Goal: Contribute content: Contribute content

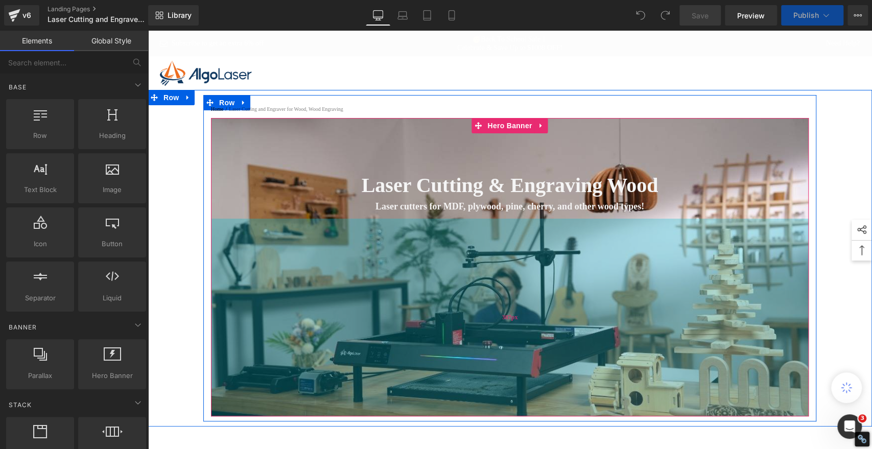
click at [339, 333] on div "387px" at bounding box center [510, 318] width 598 height 198
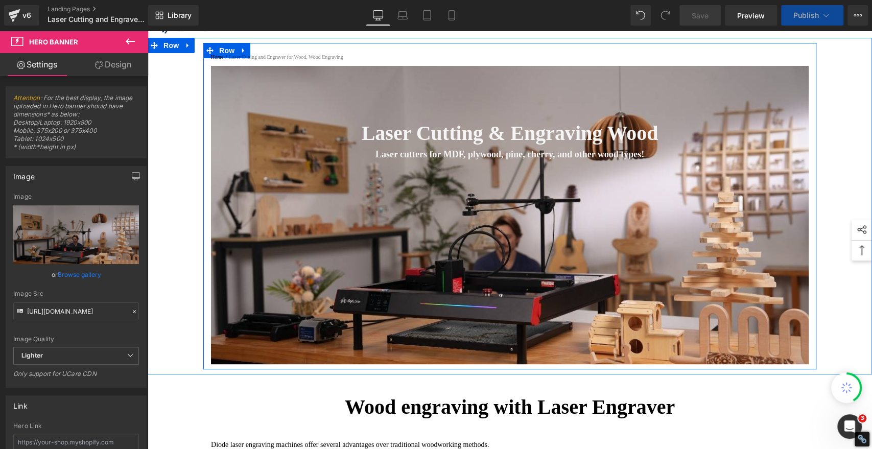
scroll to position [113, 0]
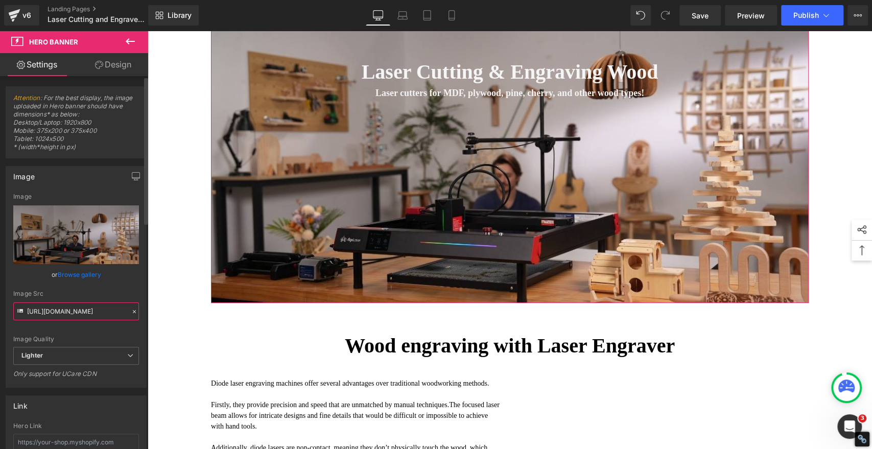
click at [74, 310] on input "[URL][DOMAIN_NAME]" at bounding box center [76, 312] width 126 height 18
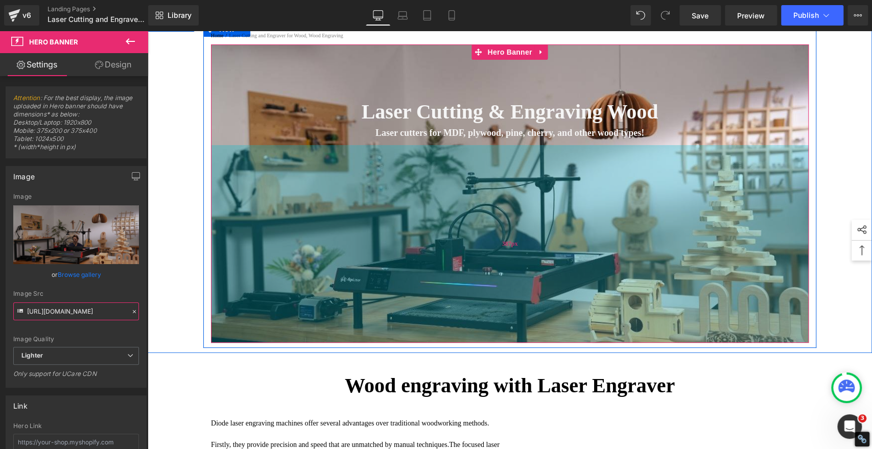
scroll to position [57, 0]
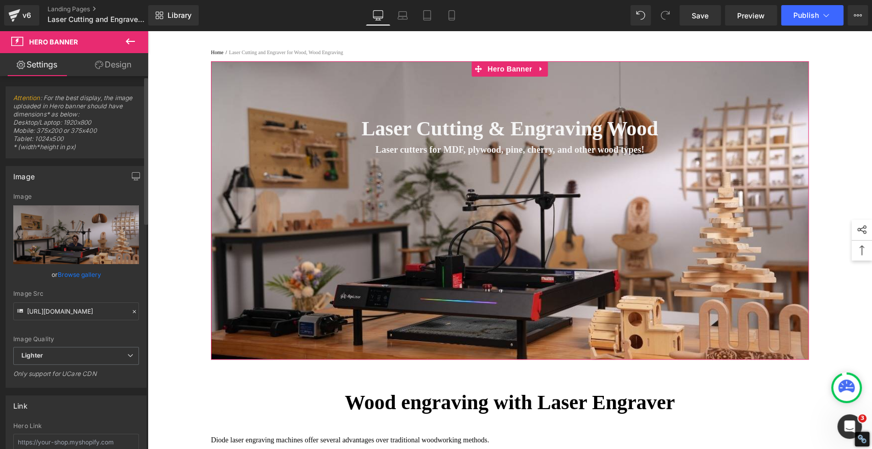
click at [131, 312] on icon at bounding box center [134, 311] width 7 height 7
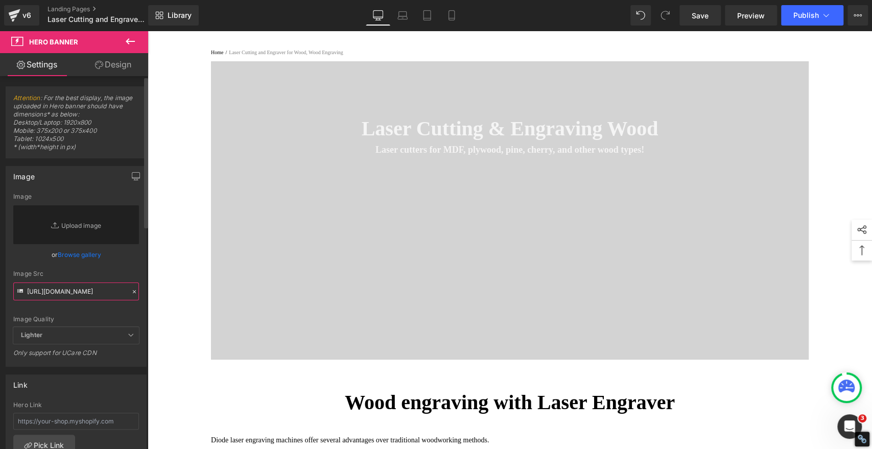
click at [75, 292] on input "[URL][DOMAIN_NAME]" at bounding box center [76, 292] width 126 height 18
paste input "[URL][DOMAIN_NAME]"
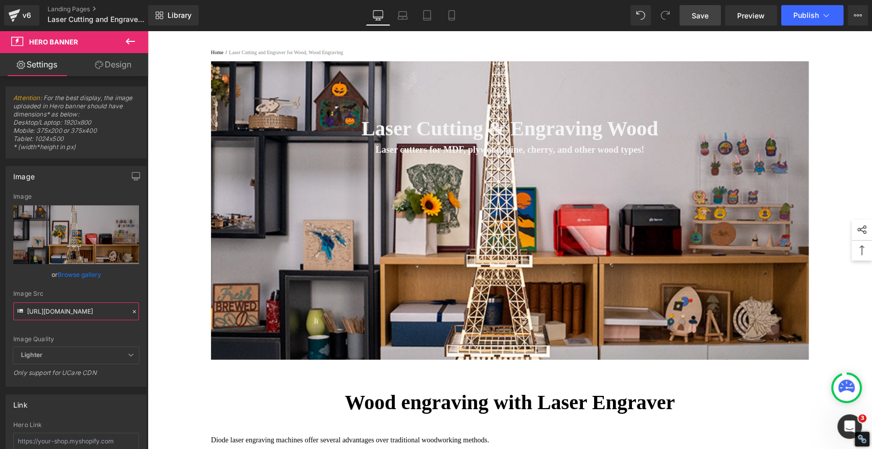
type input "[URL][DOMAIN_NAME]"
click at [704, 17] on span "Save" at bounding box center [700, 15] width 17 height 11
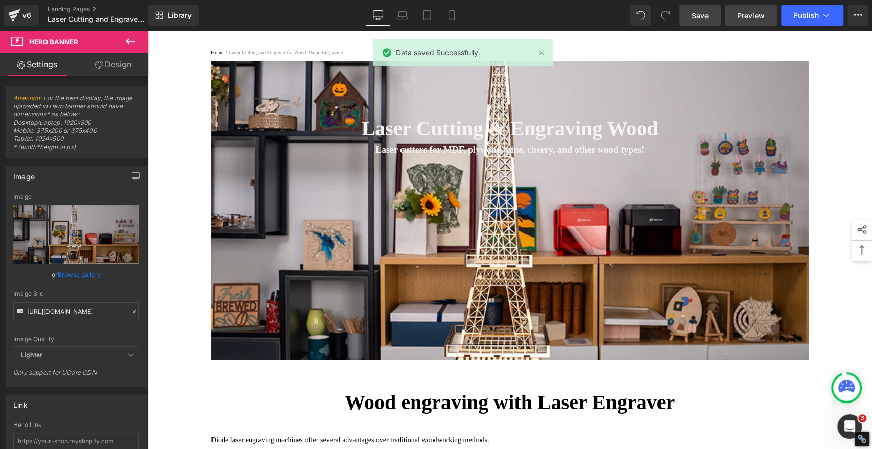
click at [744, 15] on span "Preview" at bounding box center [752, 15] width 28 height 11
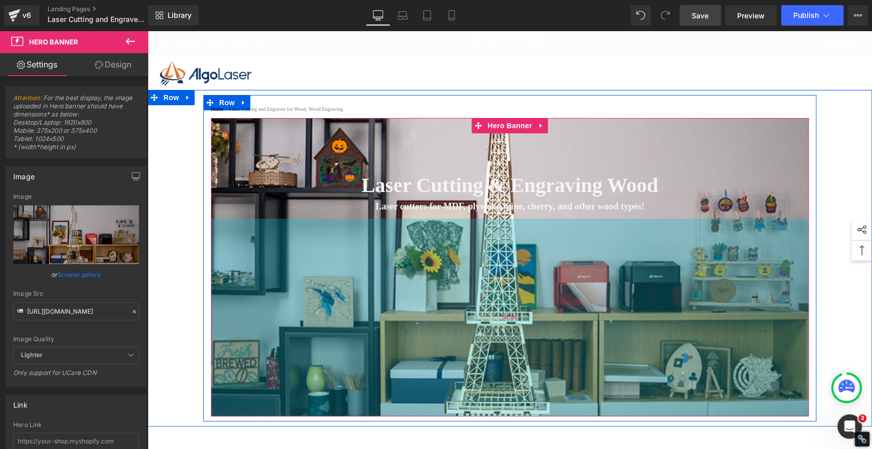
click at [296, 291] on div "387px" at bounding box center [510, 318] width 598 height 198
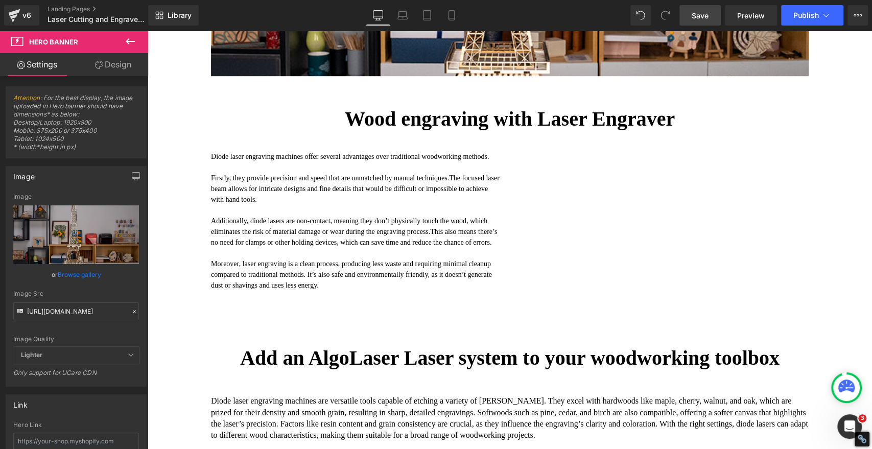
click at [131, 38] on icon at bounding box center [130, 41] width 12 height 12
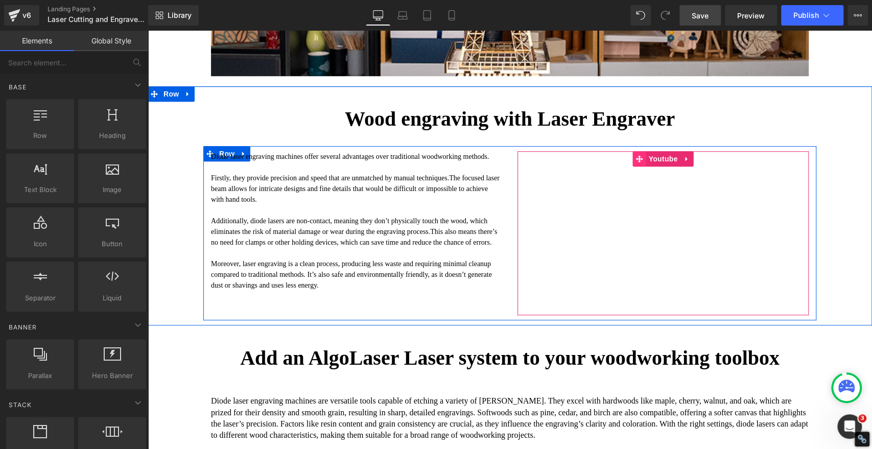
click at [636, 163] on icon at bounding box center [639, 158] width 7 height 7
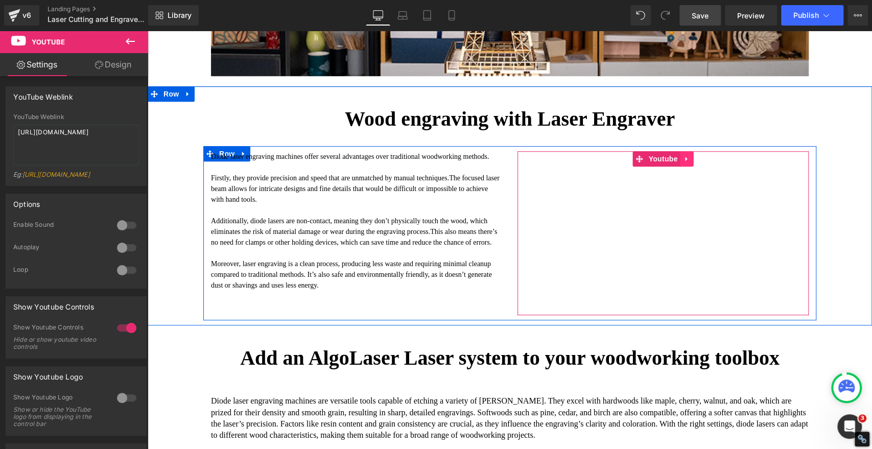
click at [684, 163] on icon at bounding box center [687, 159] width 7 height 8
click at [691, 163] on icon at bounding box center [694, 158] width 7 height 7
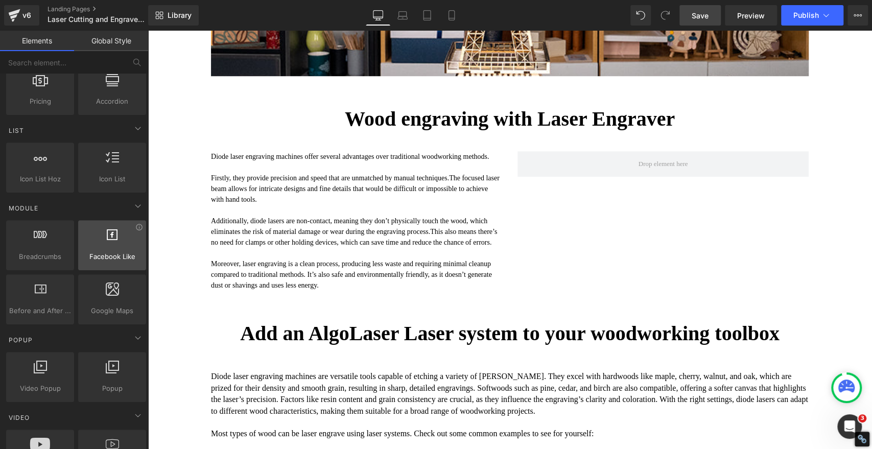
scroll to position [511, 0]
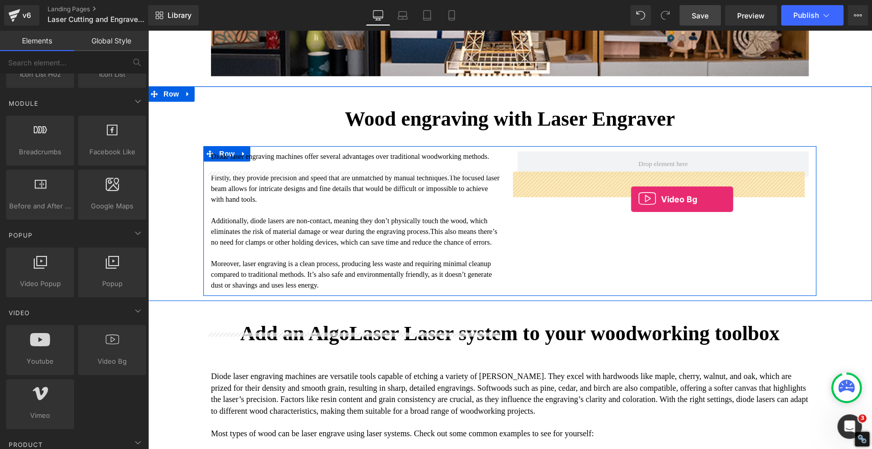
drag, startPoint x: 256, startPoint y: 383, endPoint x: 631, endPoint y: 199, distance: 417.8
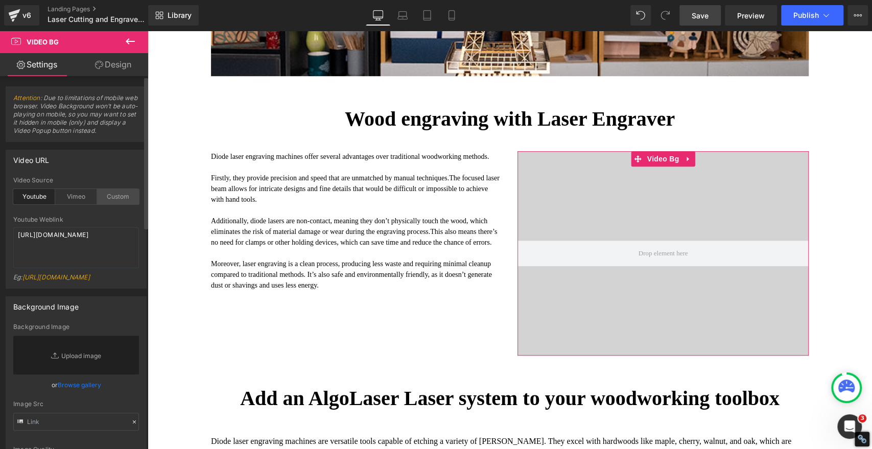
click at [109, 196] on div "Custom" at bounding box center [118, 196] width 42 height 15
click at [104, 252] on textarea "[URL][DOMAIN_NAME]" at bounding box center [76, 247] width 126 height 41
paste textarea "[DOMAIN_NAME][URL]"
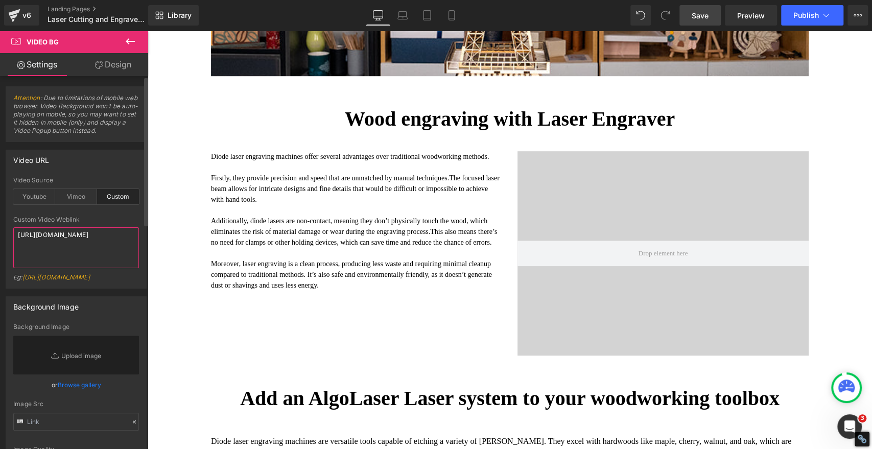
scroll to position [3, 0]
type textarea "[URL][DOMAIN_NAME]"
click at [697, 16] on span "Save" at bounding box center [700, 15] width 17 height 11
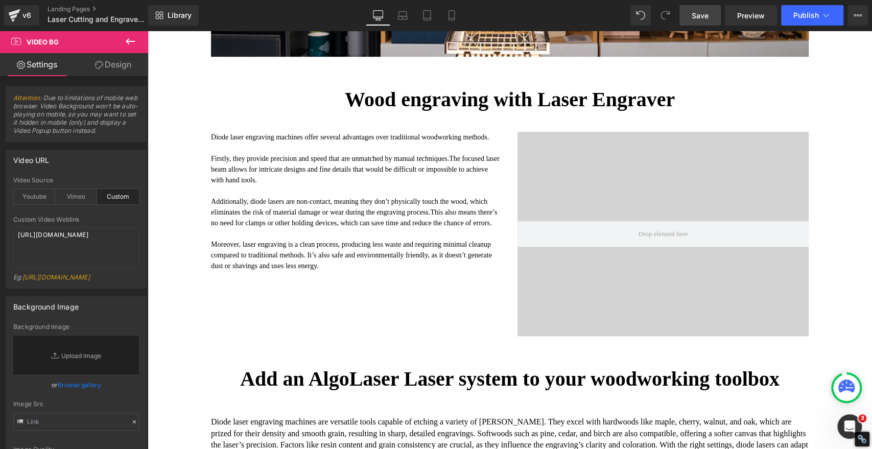
scroll to position [340, 0]
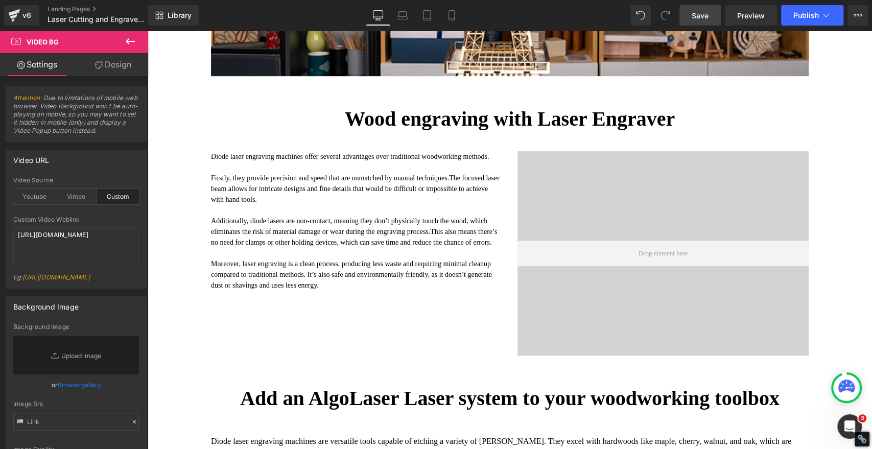
click at [697, 14] on span "Save" at bounding box center [700, 15] width 17 height 11
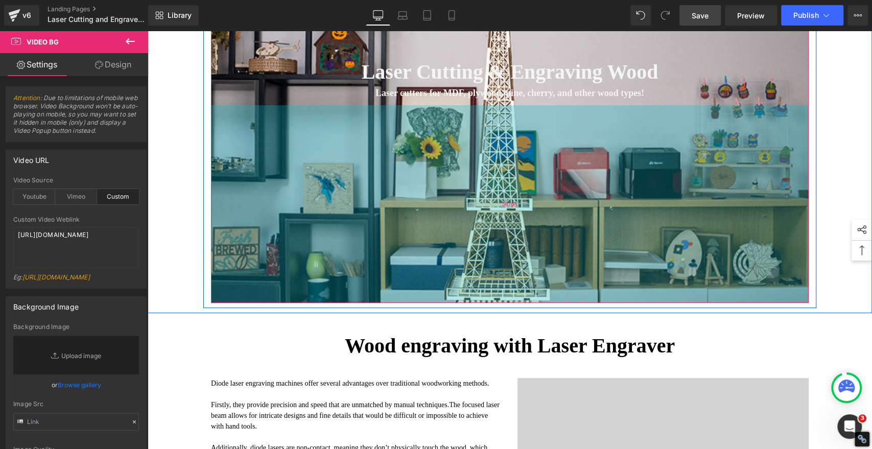
scroll to position [57, 0]
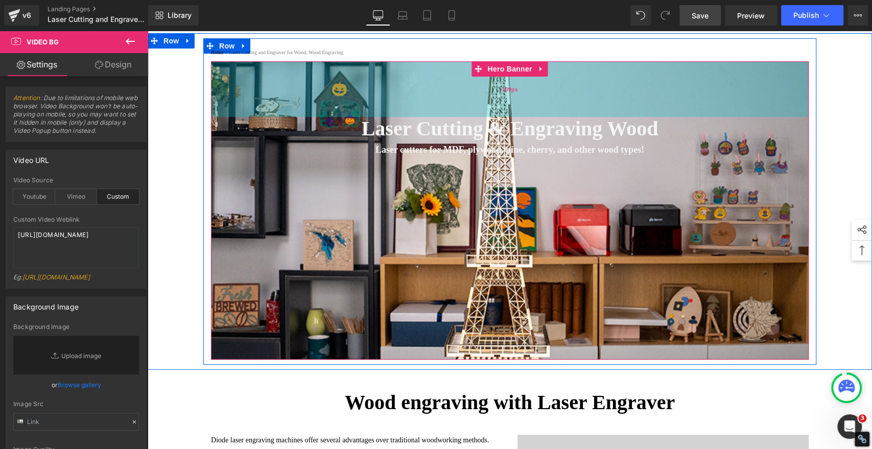
click at [310, 111] on div "109px" at bounding box center [510, 89] width 598 height 56
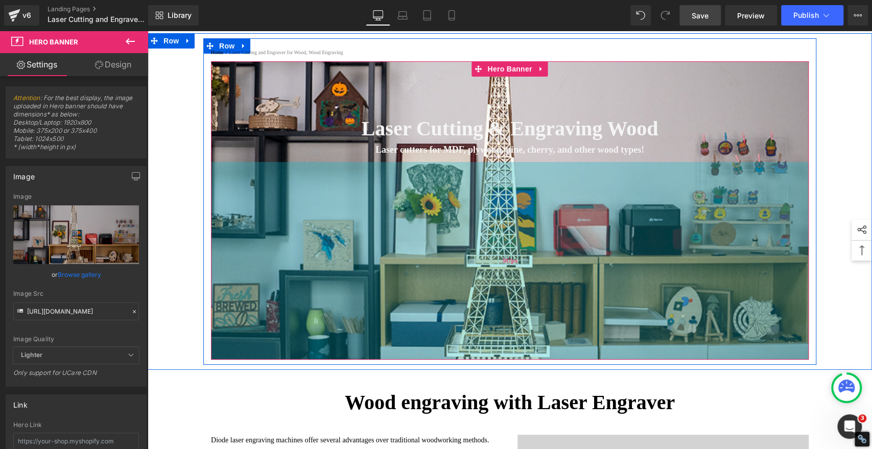
click at [290, 248] on div "387px" at bounding box center [510, 261] width 598 height 198
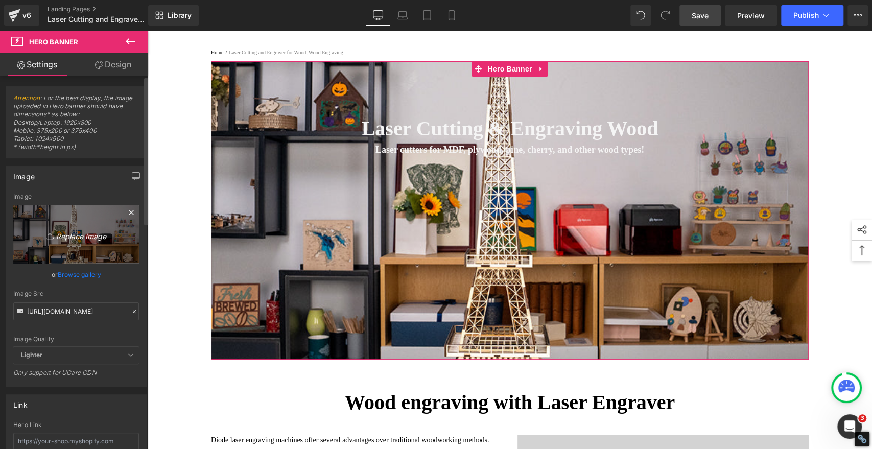
click at [95, 237] on icon "Replace Image" at bounding box center [76, 234] width 82 height 13
type input "C:\fakepath\Laser Engraved Wooden [GEOGRAPHIC_DATA]jpg"
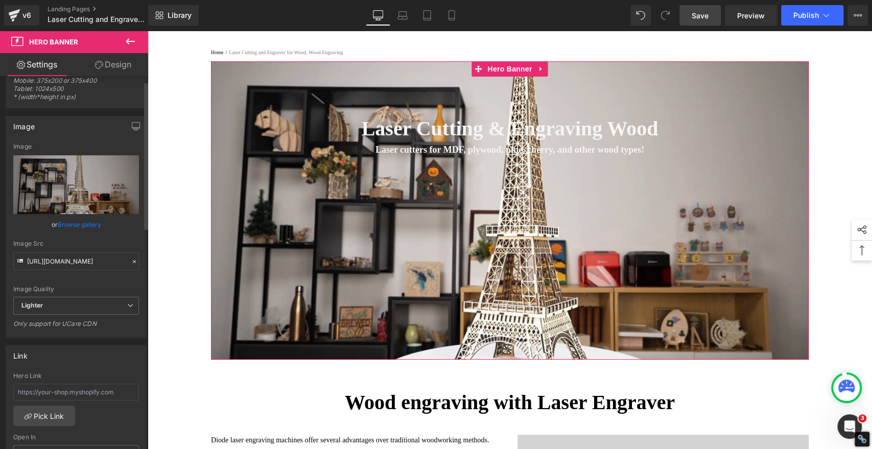
scroll to position [0, 0]
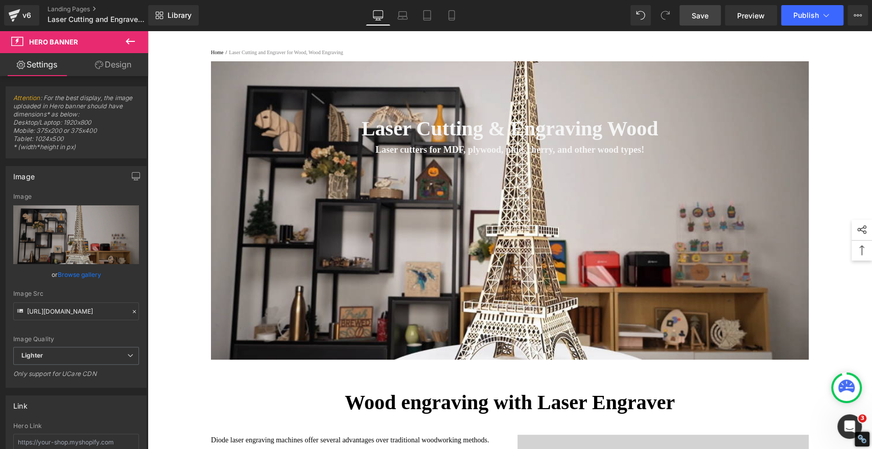
click at [703, 12] on span "Save" at bounding box center [700, 15] width 17 height 11
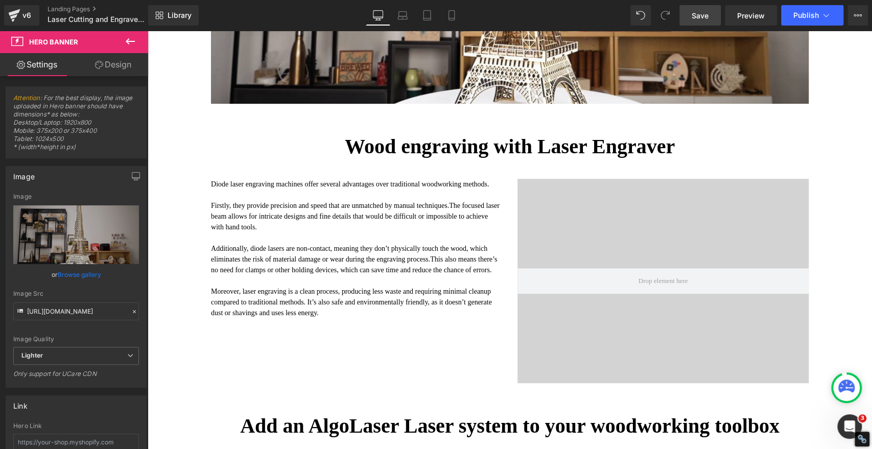
scroll to position [397, 0]
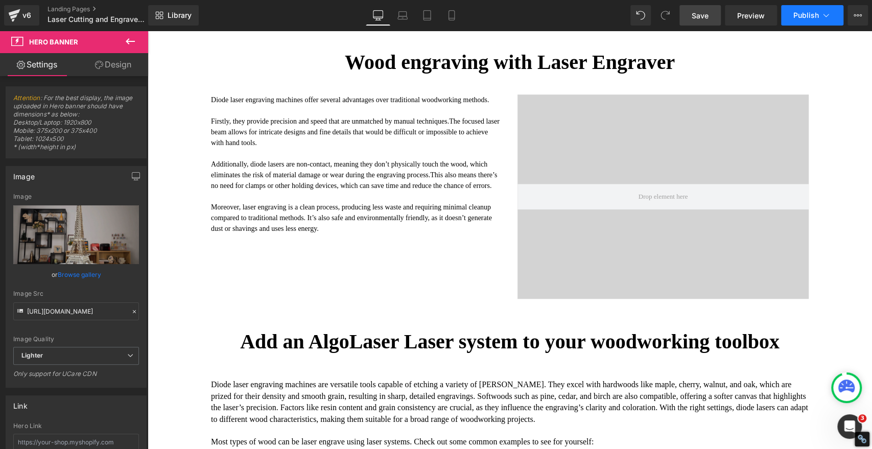
click at [814, 17] on span "Publish" at bounding box center [807, 15] width 26 height 8
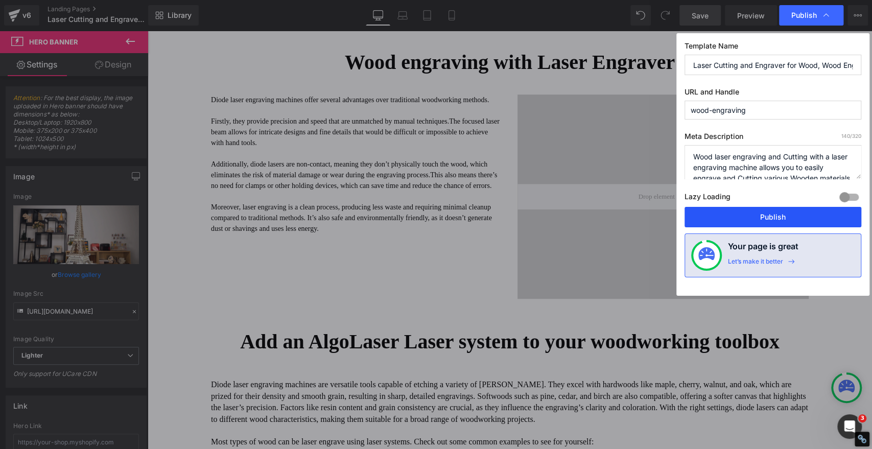
click at [795, 217] on button "Publish" at bounding box center [773, 217] width 177 height 20
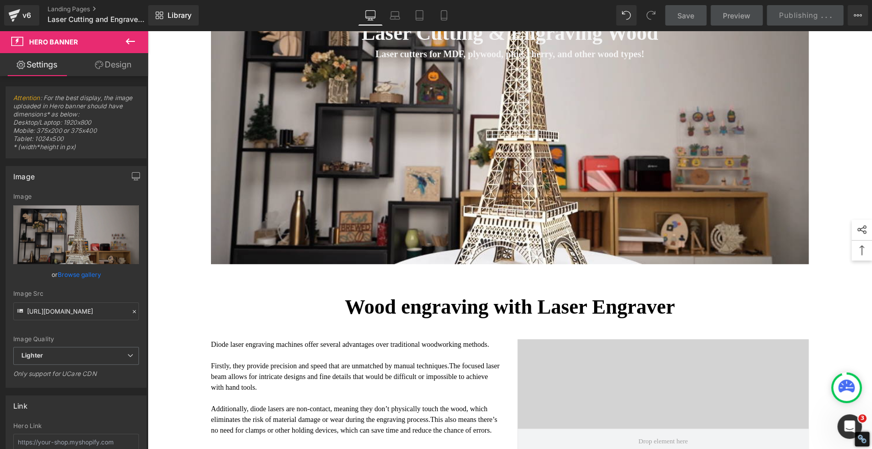
scroll to position [57, 0]
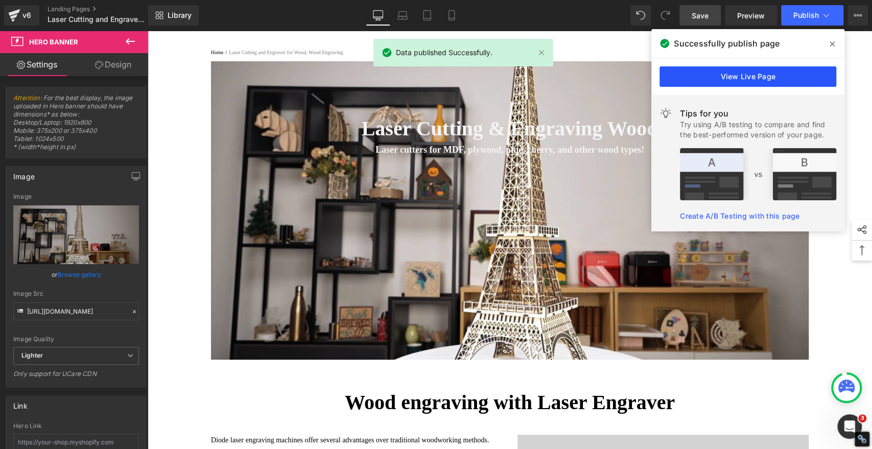
click at [760, 77] on link "View Live Page" at bounding box center [748, 76] width 177 height 20
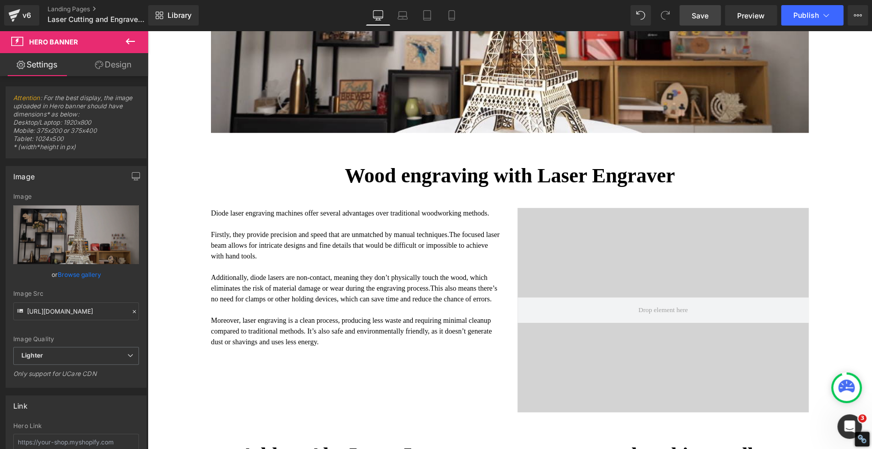
scroll to position [340, 0]
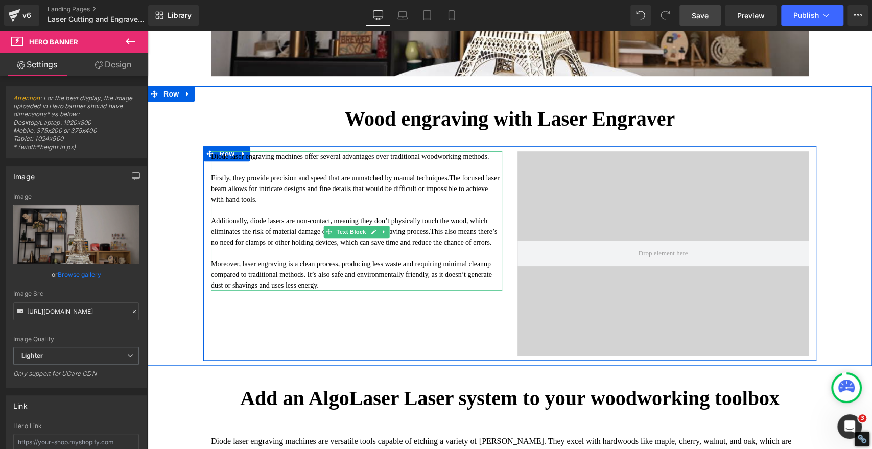
click at [273, 203] on span "The focused laser beam allows for intricate designs and fine details that would…" at bounding box center [355, 188] width 289 height 29
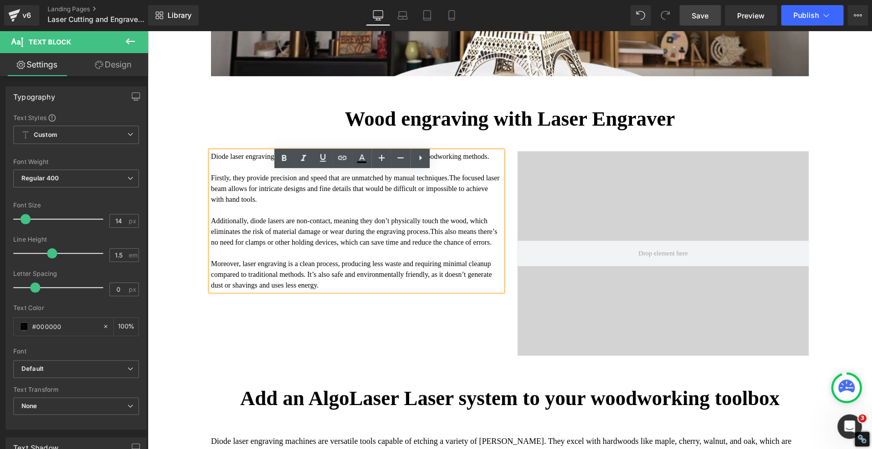
click at [174, 297] on div "Wood engraving with Laser Engraver Heading Diode laser engraving machines offer…" at bounding box center [510, 225] width 725 height 269
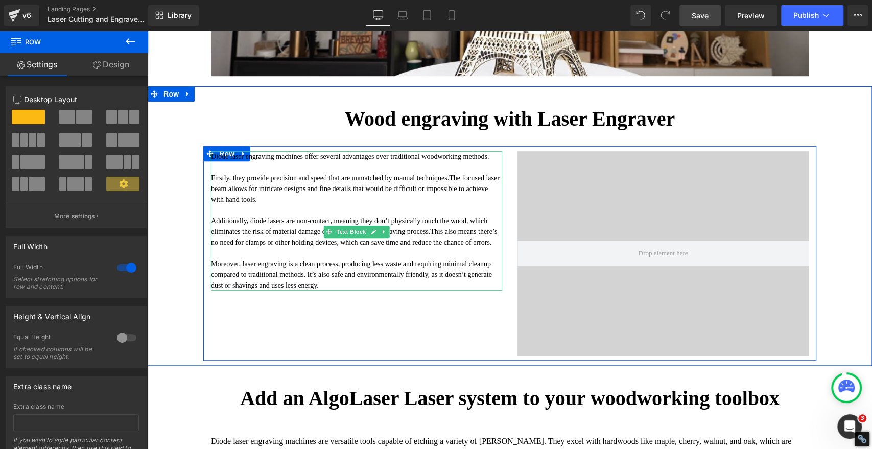
click at [464, 291] on p "Moreover, laser engraving is a clean process, producing less waste and requirin…" at bounding box center [356, 275] width 291 height 32
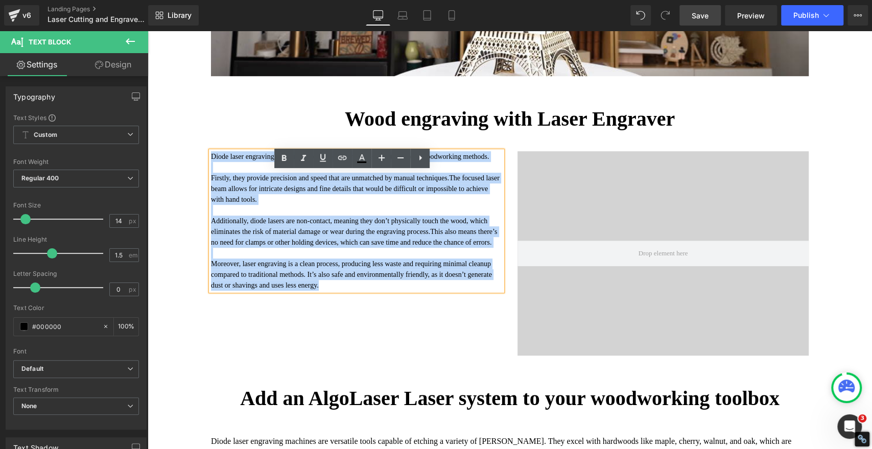
drag, startPoint x: 453, startPoint y: 328, endPoint x: 168, endPoint y: 176, distance: 323.1
click at [168, 176] on div "Wood engraving with Laser Engraver Heading Diode laser engraving machines offer…" at bounding box center [510, 225] width 725 height 269
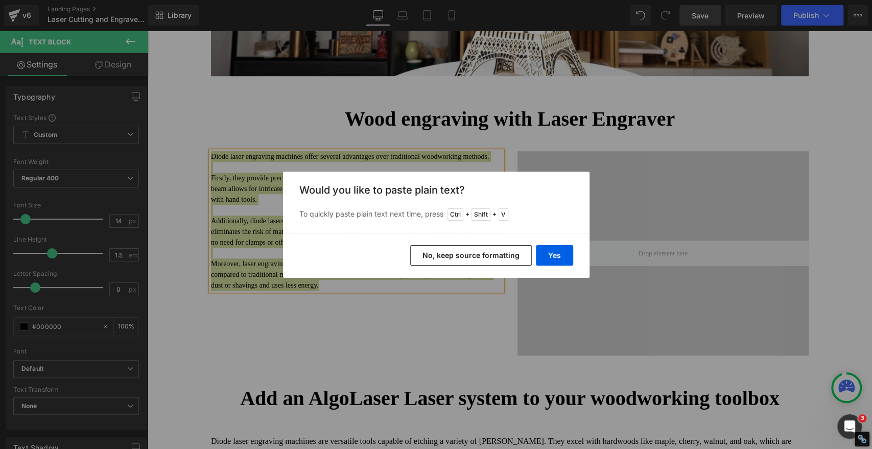
click at [467, 257] on button "No, keep source formatting" at bounding box center [471, 255] width 122 height 20
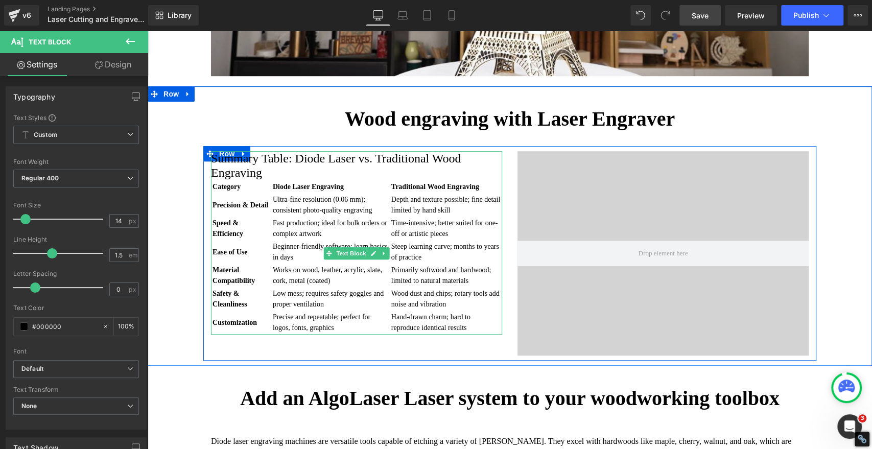
click at [321, 180] on h2 "Summary Table: Diode Laser vs. Traditional Wood Engraving" at bounding box center [356, 165] width 291 height 29
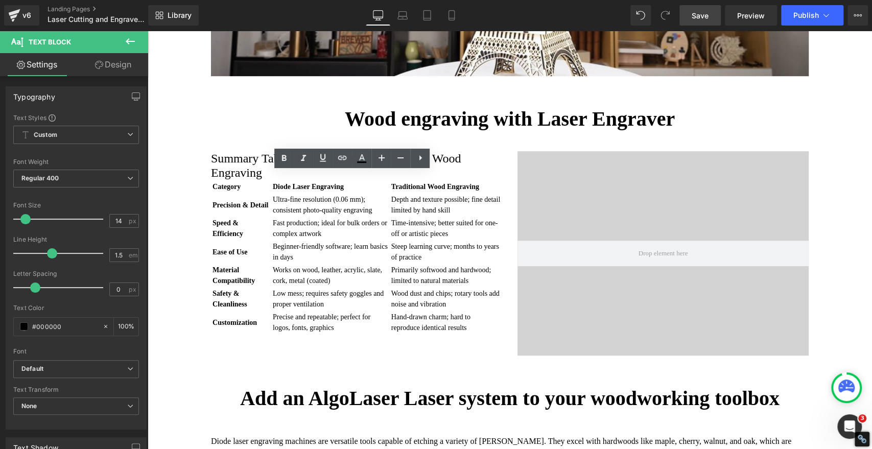
click at [705, 15] on span "Save" at bounding box center [700, 15] width 17 height 11
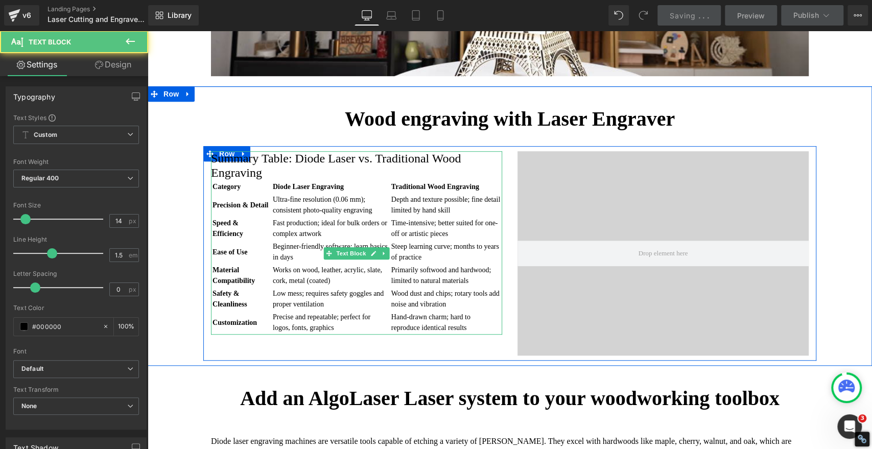
click at [270, 200] on table "Category Diode Laser Engraving Traditional Wood Engraving Precision & Detail Ul…" at bounding box center [356, 257] width 291 height 155
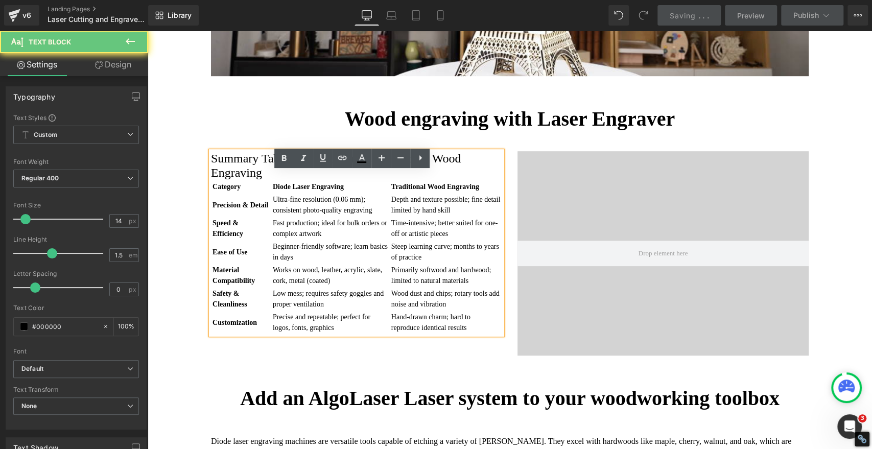
click at [270, 180] on h2 "Summary Table: Diode Laser vs. Traditional Wood Engraving" at bounding box center [356, 165] width 291 height 29
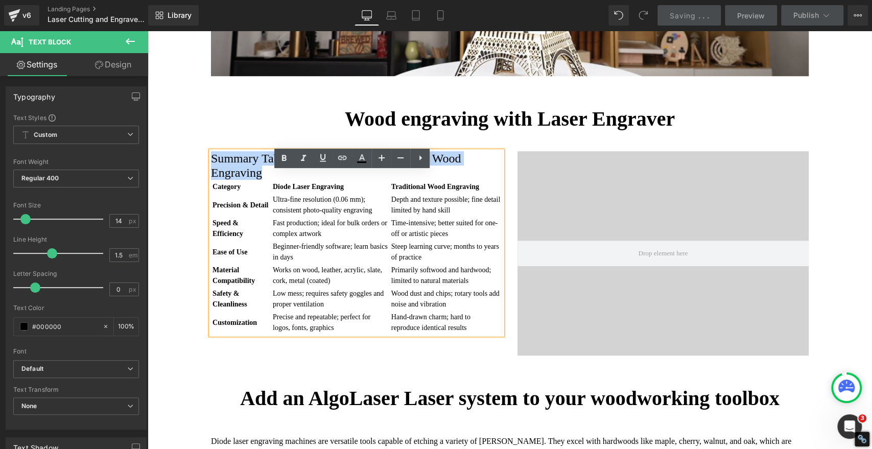
drag, startPoint x: 268, startPoint y: 195, endPoint x: 209, endPoint y: 182, distance: 60.1
click at [211, 180] on h2 "Summary Table: Diode Laser vs. Traditional Wood Engraving" at bounding box center [356, 165] width 291 height 29
click at [213, 180] on h2 "Summary Table: Diode Laser vs. Traditional Wood Engraving" at bounding box center [356, 165] width 291 height 29
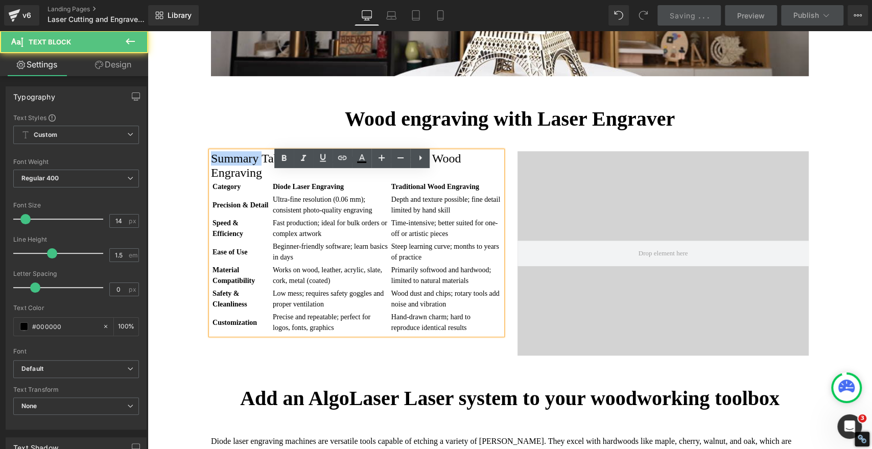
click at [213, 180] on h2 "Summary Table: Diode Laser vs. Traditional Wood Engraving" at bounding box center [356, 165] width 291 height 29
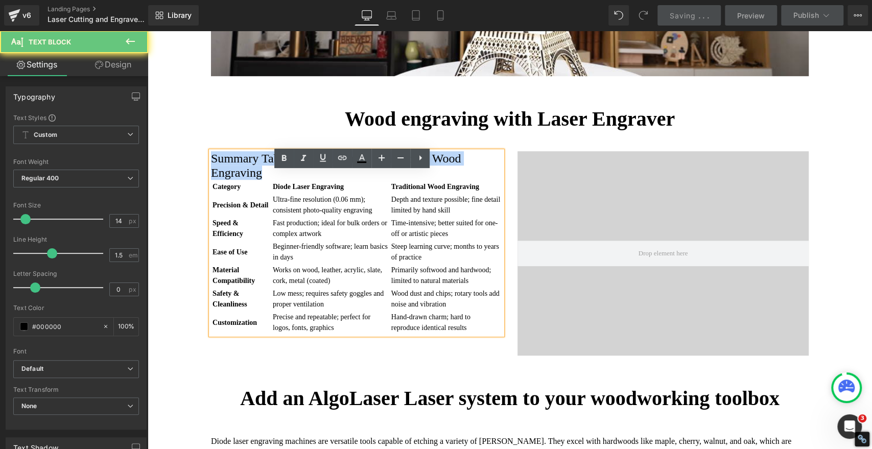
click at [213, 180] on h2 "Summary Table: Diode Laser vs. Traditional Wood Engraving" at bounding box center [356, 165] width 291 height 29
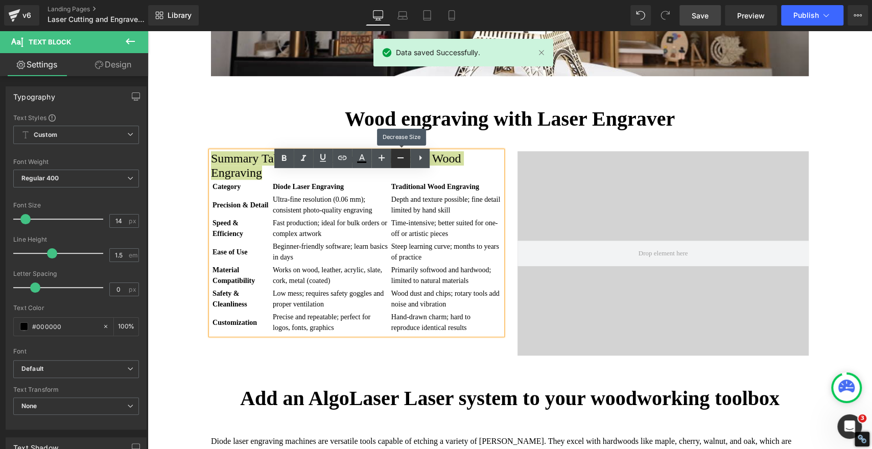
click at [398, 157] on icon at bounding box center [401, 158] width 12 height 12
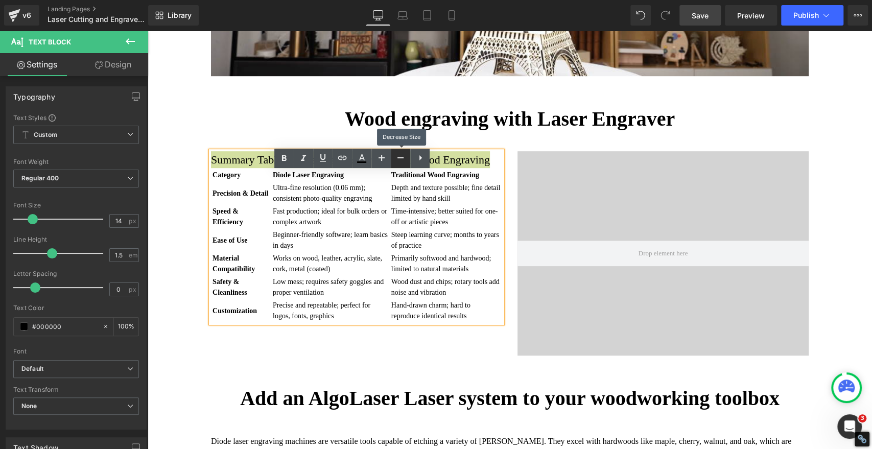
click at [398, 157] on icon at bounding box center [401, 158] width 12 height 12
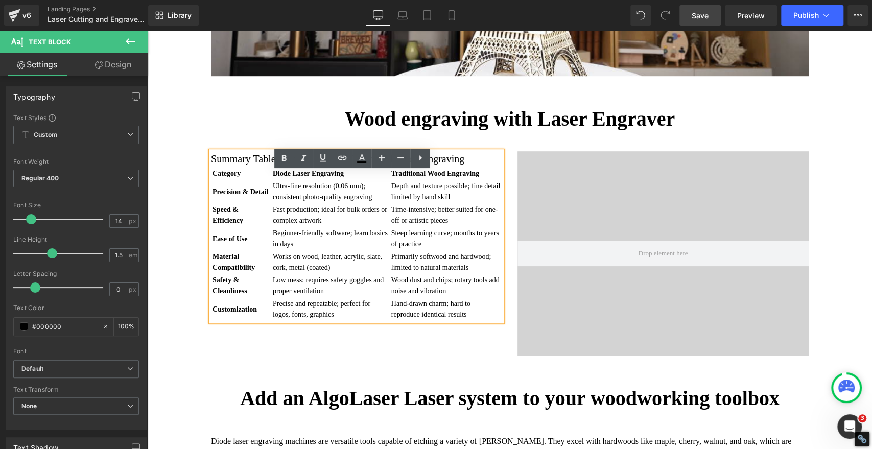
click at [372, 203] on td "Ultra-fine resolution (0.06 mm); consistent photo-quality engraving" at bounding box center [331, 191] width 118 height 22
click at [290, 177] on strong "Diode Laser Engraving" at bounding box center [308, 174] width 71 height 8
click at [305, 177] on strong "Diode Laser Engraving" at bounding box center [308, 174] width 71 height 8
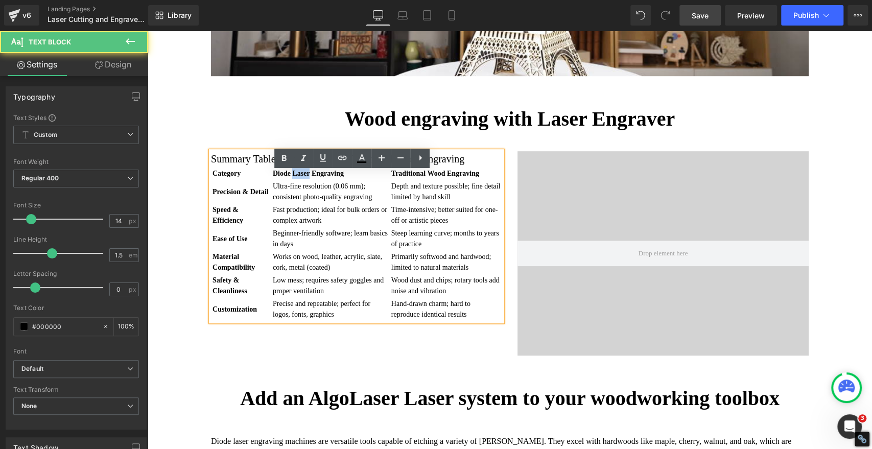
click at [305, 177] on strong "Diode Laser Engraving" at bounding box center [308, 174] width 71 height 8
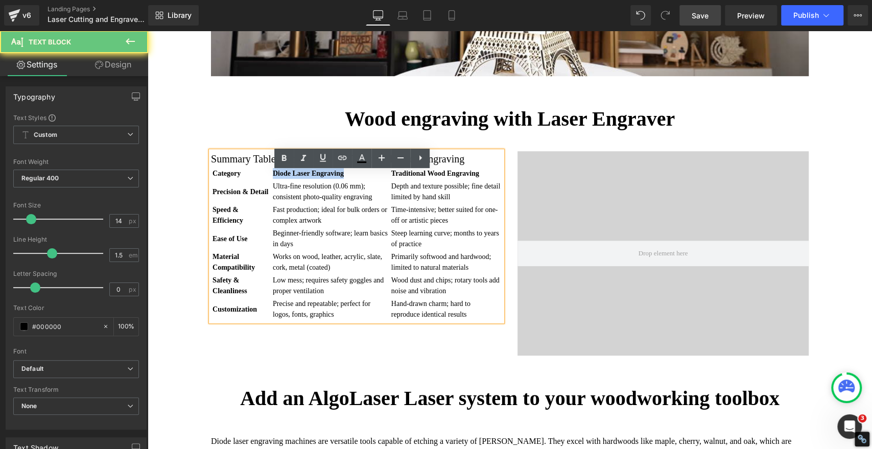
click at [305, 177] on strong "Diode Laser Engraving" at bounding box center [308, 174] width 71 height 8
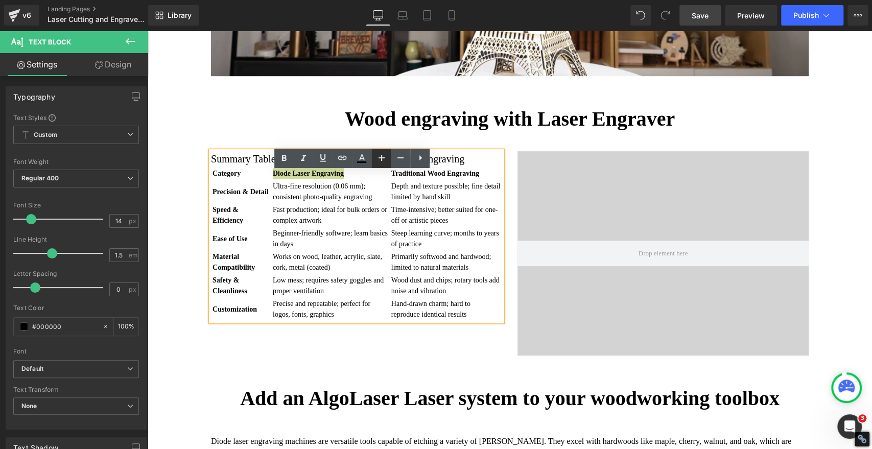
click at [382, 157] on icon at bounding box center [382, 158] width 6 height 6
click at [399, 158] on icon at bounding box center [401, 157] width 6 height 1
click at [353, 226] on td "Fast production; ideal for bulk orders or complex artwork" at bounding box center [331, 215] width 118 height 22
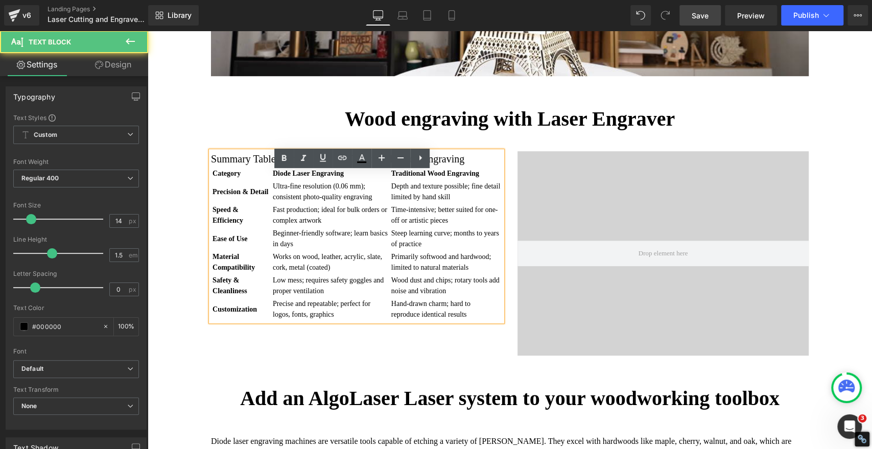
click at [270, 167] on h2 "Summary Table: Diode Laser vs. Traditional Wood Engraving" at bounding box center [356, 158] width 291 height 15
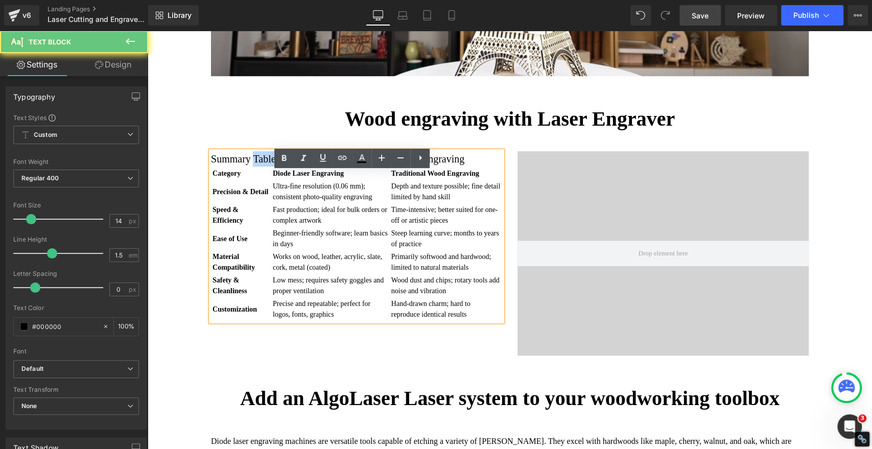
click at [270, 167] on h2 "Summary Table: Diode Laser vs. Traditional Wood Engraving" at bounding box center [356, 158] width 291 height 15
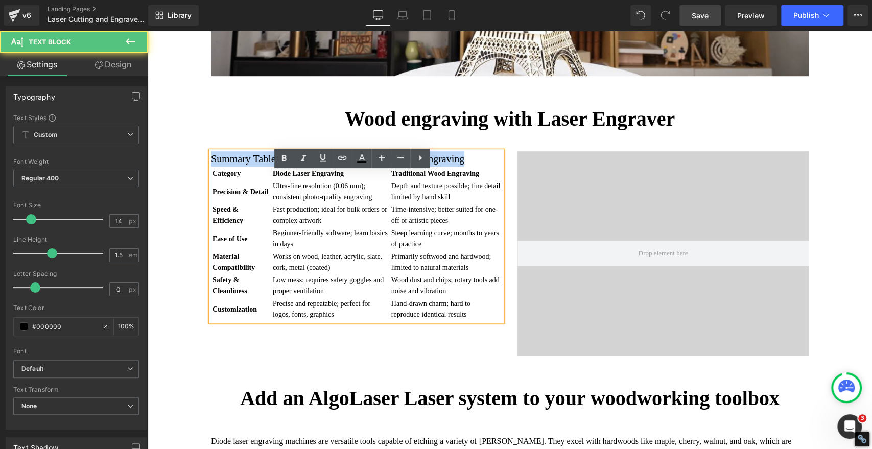
click at [485, 167] on h2 "Summary Table: Diode Laser vs. Traditional Wood Engraving" at bounding box center [356, 158] width 291 height 15
click at [491, 167] on h2 "Summary Table: Diode Laser vs. Traditional Wood Engraving" at bounding box center [356, 158] width 291 height 15
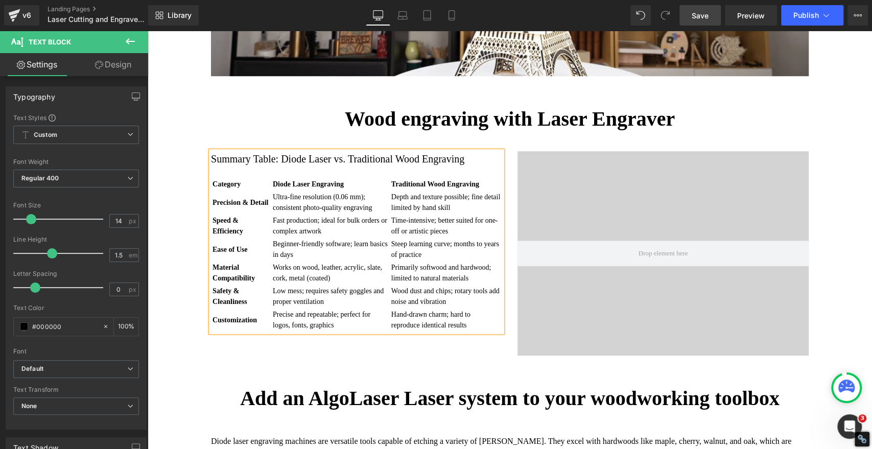
click at [186, 211] on div "Wood engraving with Laser Engraver Heading Summary Table: Diode Laser vs. Tradi…" at bounding box center [510, 225] width 725 height 269
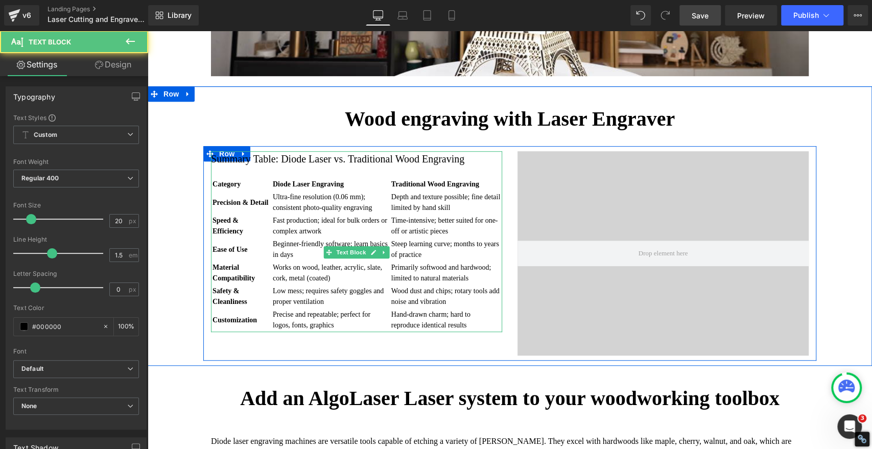
click at [272, 167] on h2 "Summary Table: Diode Laser vs. Traditional Wood Engraving" at bounding box center [356, 158] width 291 height 15
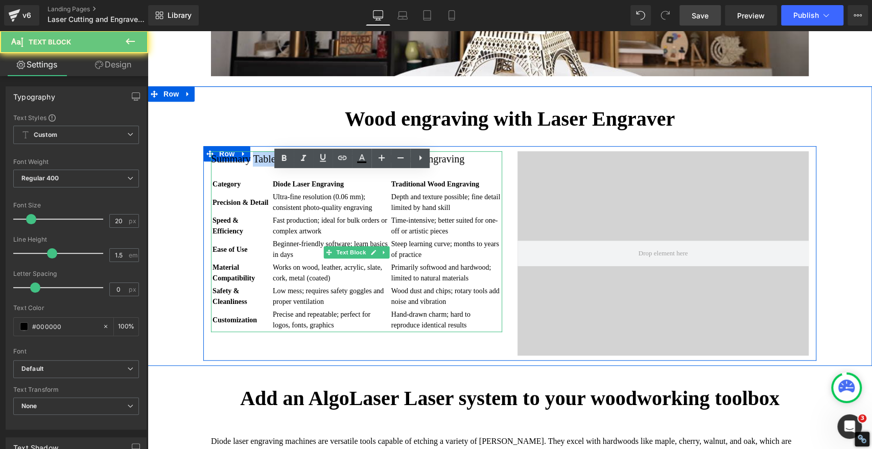
click at [272, 167] on h2 "Summary Table: Diode Laser vs. Traditional Wood Engraving" at bounding box center [356, 158] width 291 height 15
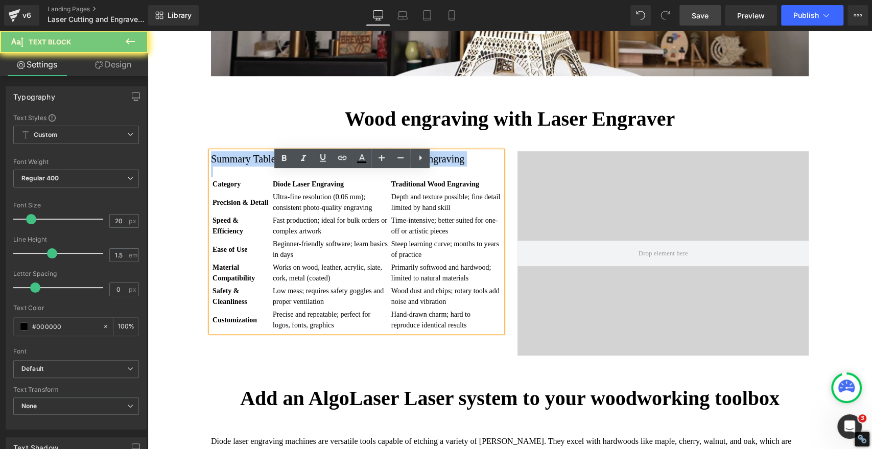
click at [272, 167] on h2 "Summary Table: Diode Laser vs. Traditional Wood Engraving" at bounding box center [356, 158] width 291 height 15
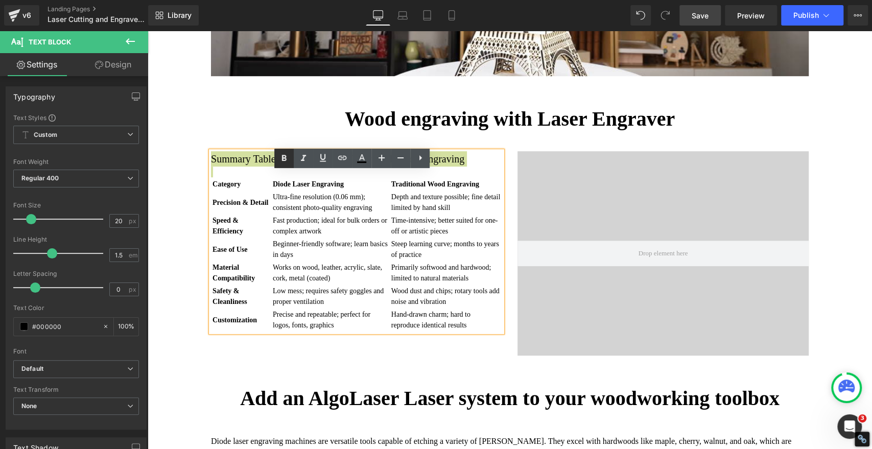
click at [284, 156] on icon at bounding box center [284, 158] width 12 height 12
click at [175, 220] on div "Wood engraving with Laser Engraver Heading Summary Table: Diode Laser vs. Tradi…" at bounding box center [510, 225] width 725 height 269
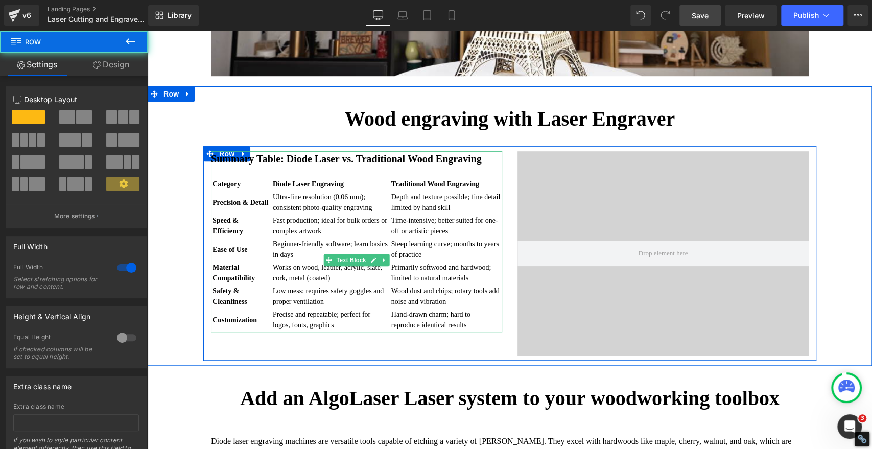
click at [370, 167] on h2 "Summary Table: Diode Laser vs. Traditional Wood Engraving" at bounding box center [356, 158] width 291 height 15
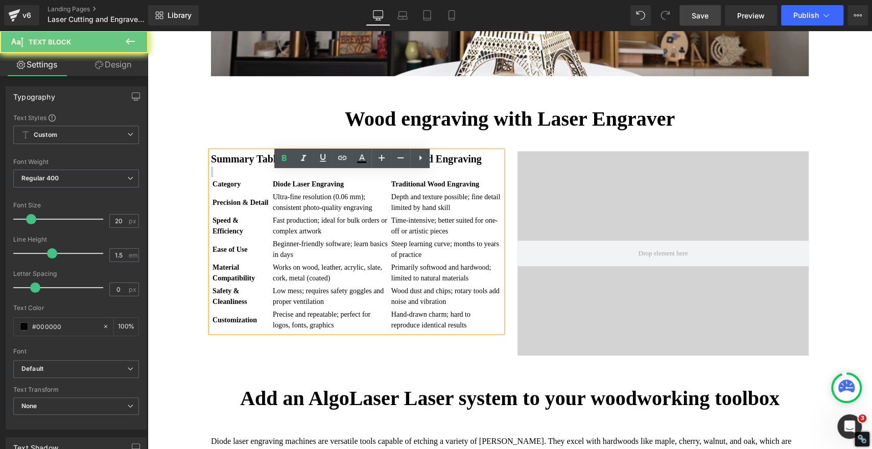
click at [370, 167] on h2 "Summary Table: Diode Laser vs. Traditional Wood Engraving" at bounding box center [356, 158] width 291 height 15
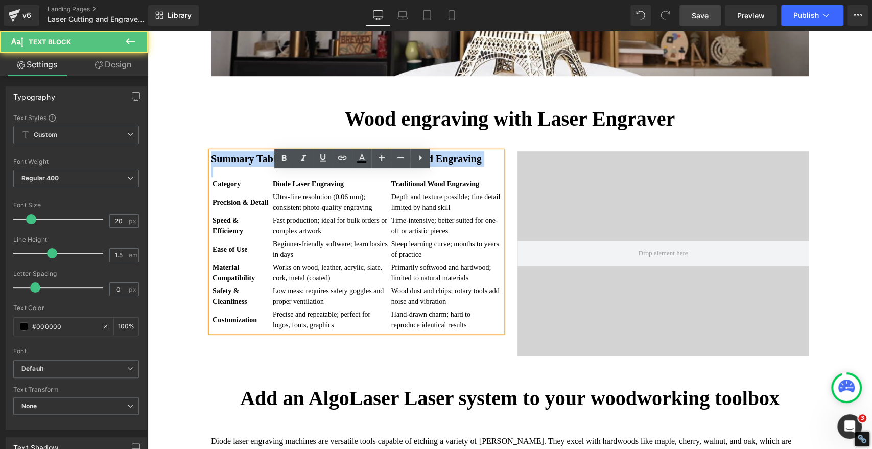
click at [370, 167] on h2 "Summary Table: Diode Laser vs. Traditional Wood Engraving" at bounding box center [356, 158] width 291 height 15
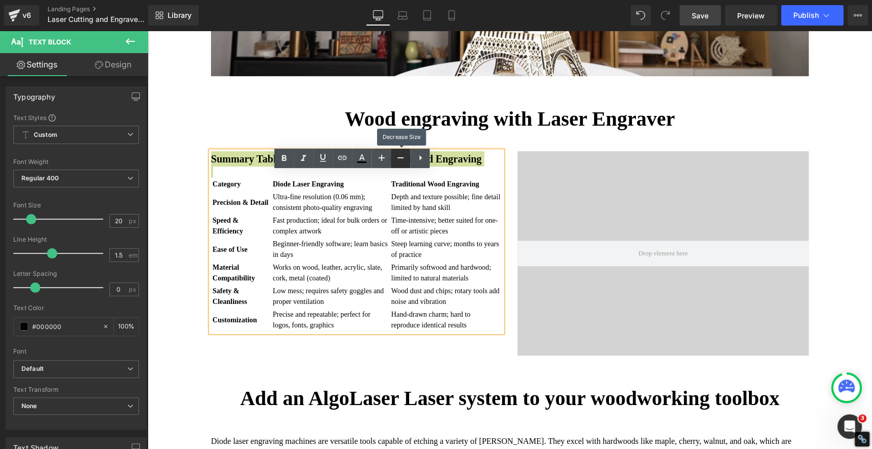
click at [400, 160] on icon at bounding box center [401, 158] width 12 height 12
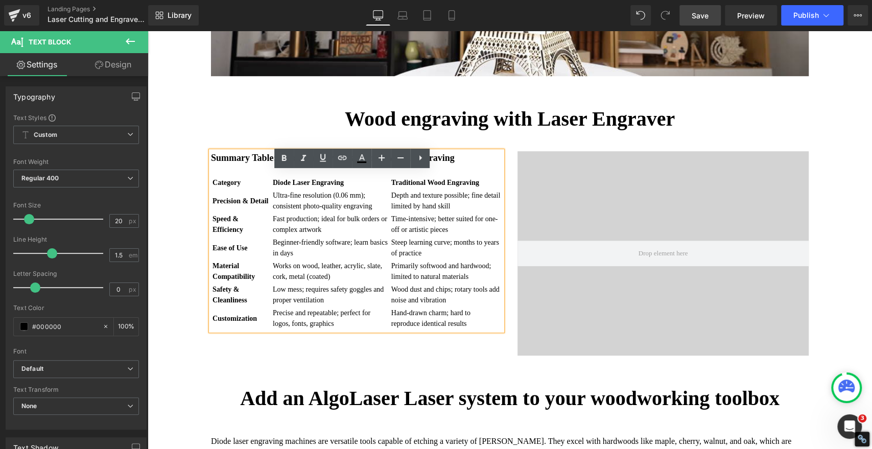
click at [430, 236] on td "Time-intensive; better suited for one-off or artistic pieces" at bounding box center [446, 224] width 110 height 22
click at [696, 15] on span "Save" at bounding box center [700, 15] width 17 height 11
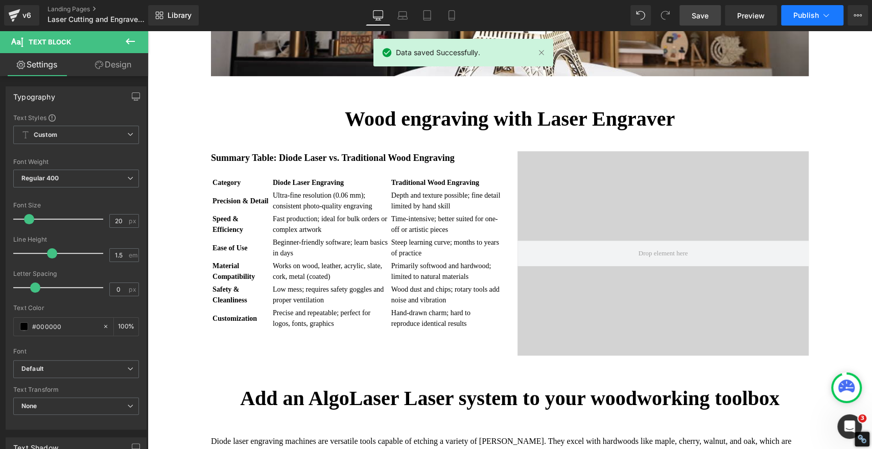
click at [804, 21] on button "Publish" at bounding box center [812, 15] width 62 height 20
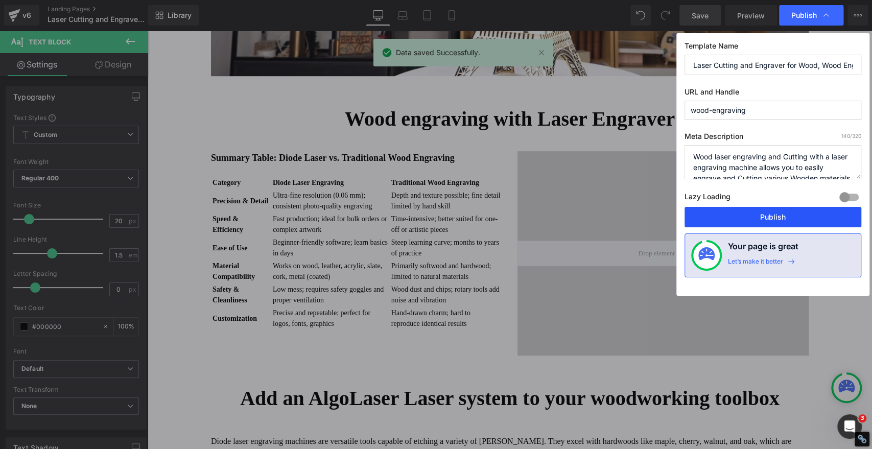
click at [789, 216] on button "Publish" at bounding box center [773, 217] width 177 height 20
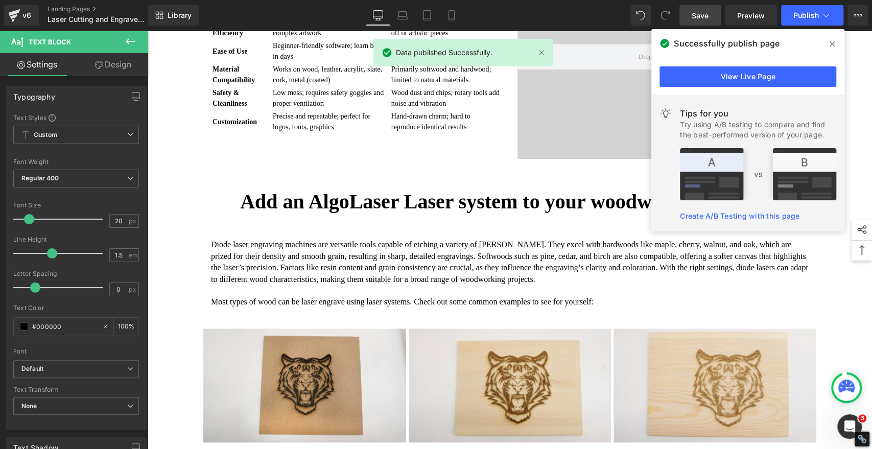
scroll to position [454, 0]
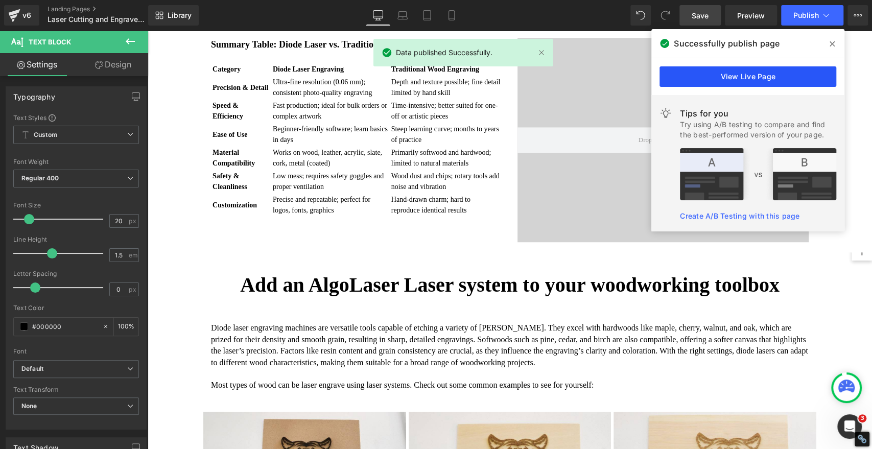
click at [791, 76] on link "View Live Page" at bounding box center [748, 76] width 177 height 20
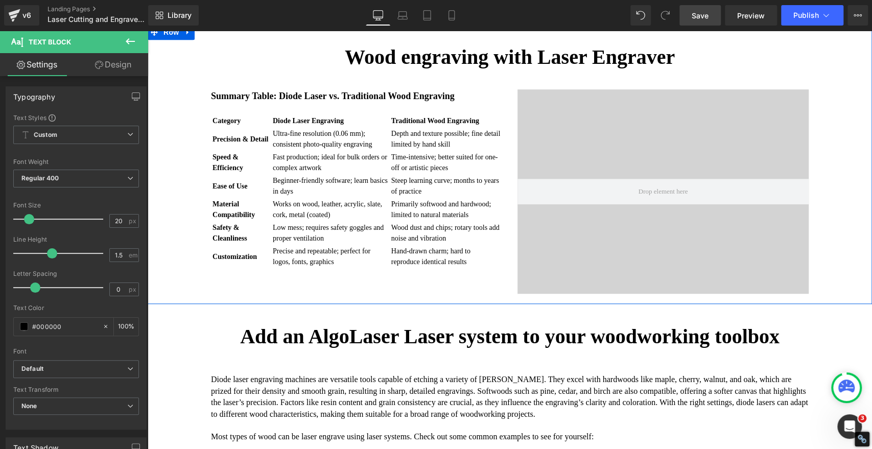
scroll to position [340, 0]
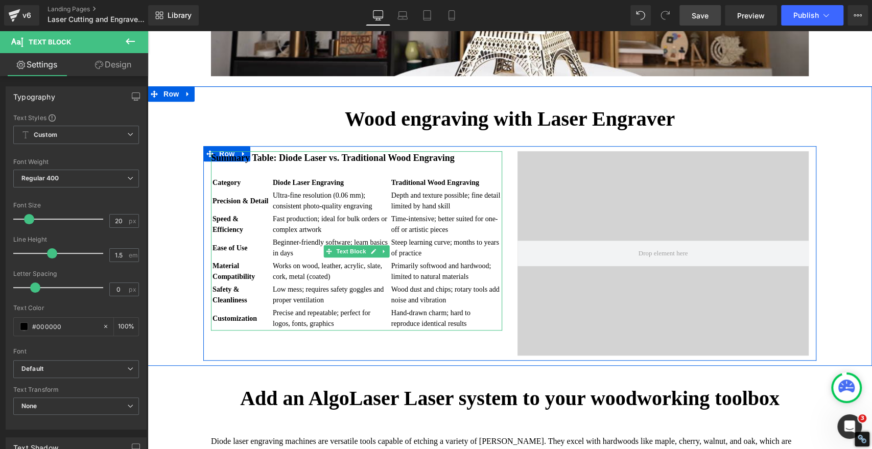
click at [281, 163] on strong "Summary Table: Diode Laser vs. Traditional Wood Engraving" at bounding box center [333, 158] width 244 height 10
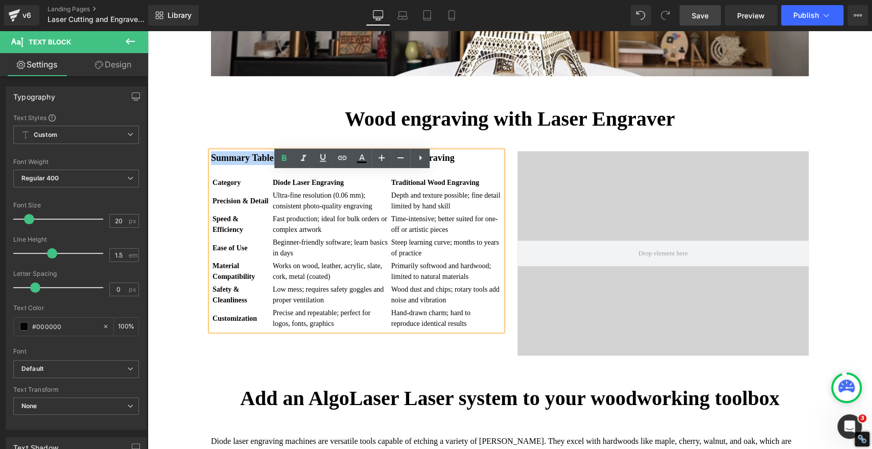
drag, startPoint x: 281, startPoint y: 179, endPoint x: 206, endPoint y: 176, distance: 74.7
click at [211, 163] on strong "Summary Table: Diode Laser vs. Traditional Wood Engraving" at bounding box center [333, 158] width 244 height 10
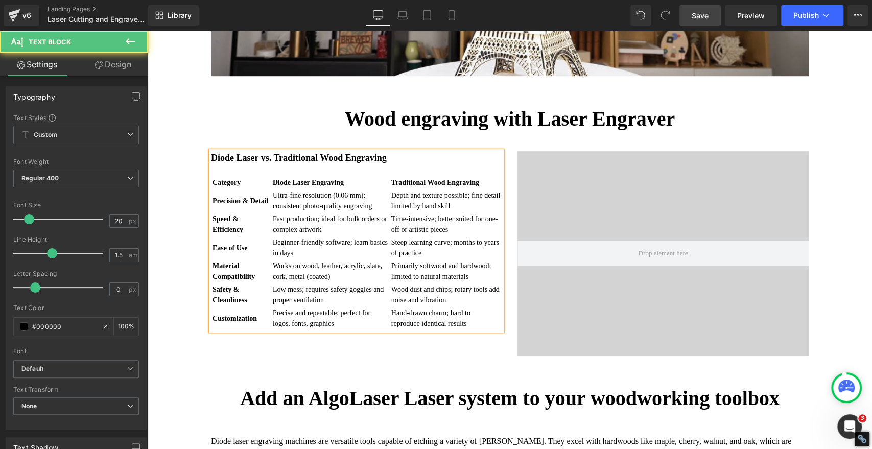
click at [252, 163] on strong "Diode Laser vs. Traditional Wood Engraving" at bounding box center [299, 158] width 176 height 10
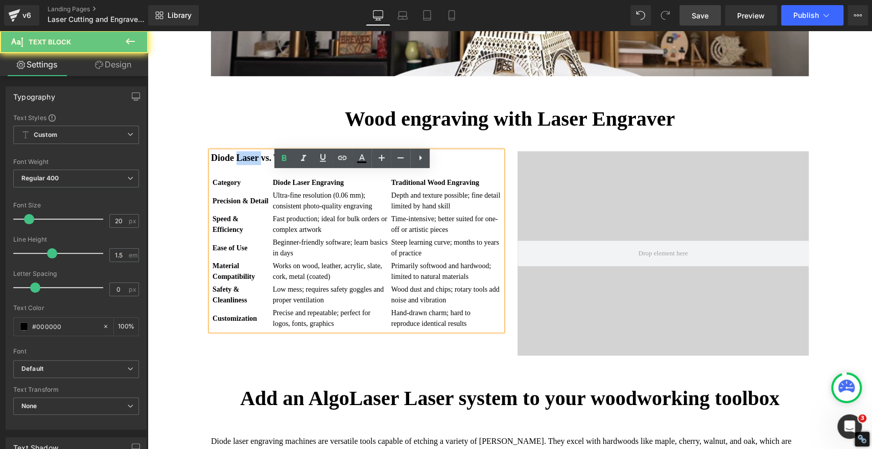
click at [252, 163] on strong "Diode Laser vs. Traditional Wood Engraving" at bounding box center [299, 158] width 176 height 10
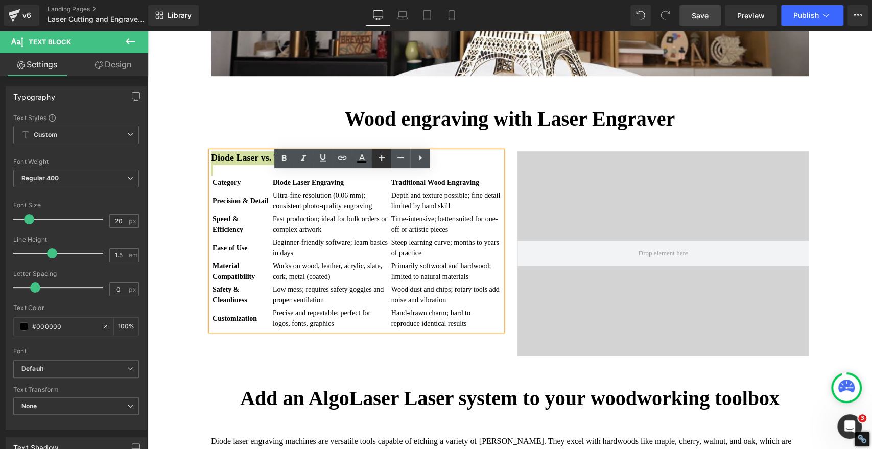
click at [377, 160] on icon at bounding box center [382, 158] width 12 height 12
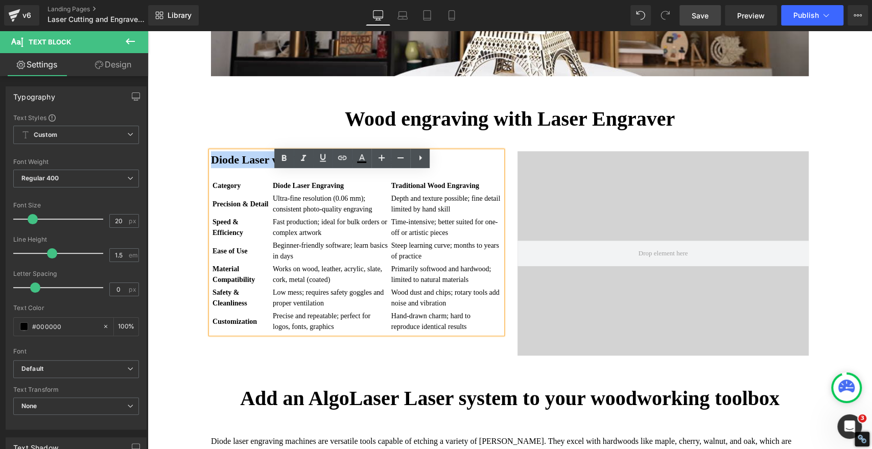
click at [176, 218] on div "Wood engraving with Laser Engraver Heading Diode Laser vs. Traditional Wood Eng…" at bounding box center [510, 225] width 725 height 269
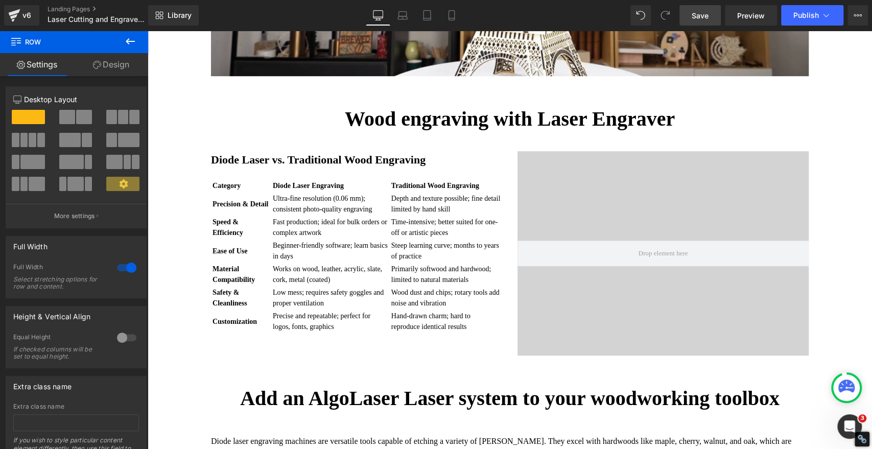
click at [702, 17] on span "Save" at bounding box center [700, 15] width 17 height 11
click at [699, 18] on span "Save" at bounding box center [700, 15] width 17 height 11
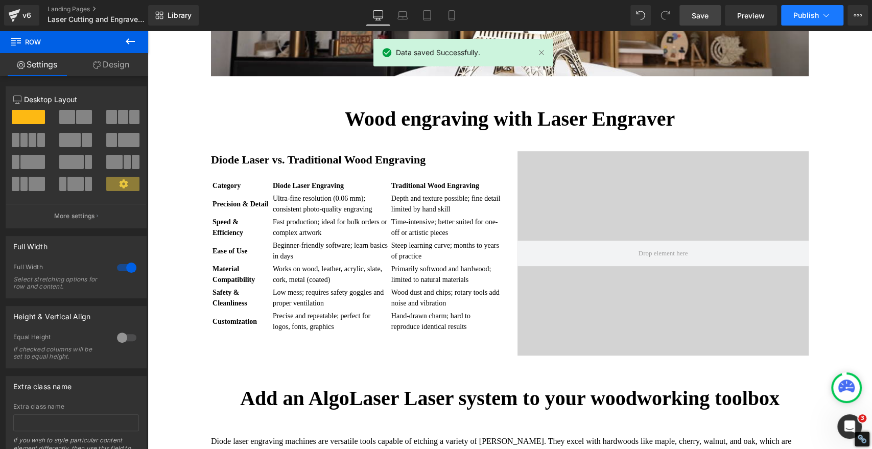
click at [810, 13] on span "Publish" at bounding box center [807, 15] width 26 height 8
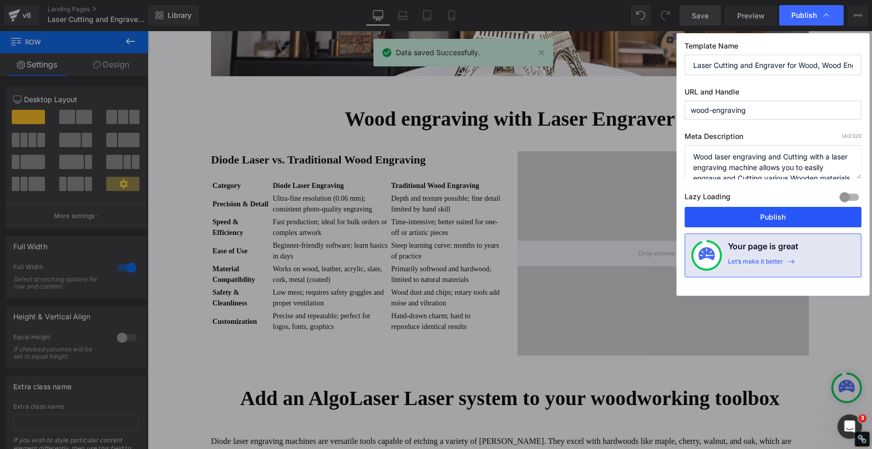
drag, startPoint x: 790, startPoint y: 218, endPoint x: 641, endPoint y: 187, distance: 151.5
click at [790, 218] on button "Publish" at bounding box center [773, 217] width 177 height 20
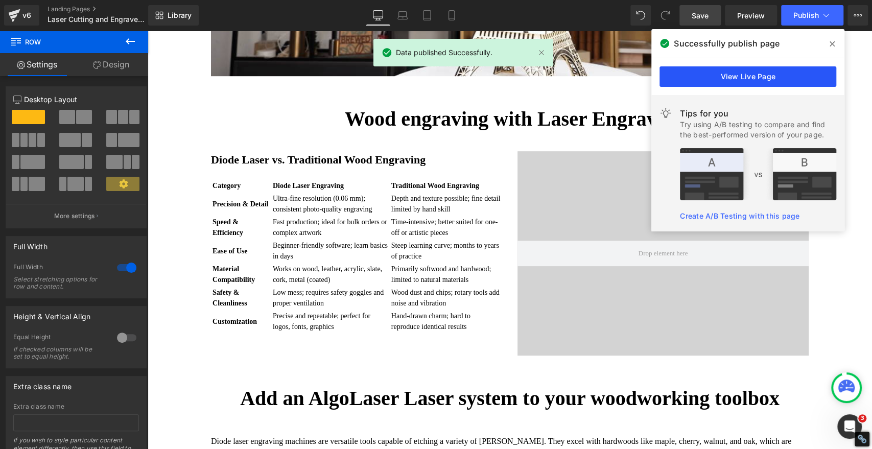
click at [733, 78] on link "View Live Page" at bounding box center [748, 76] width 177 height 20
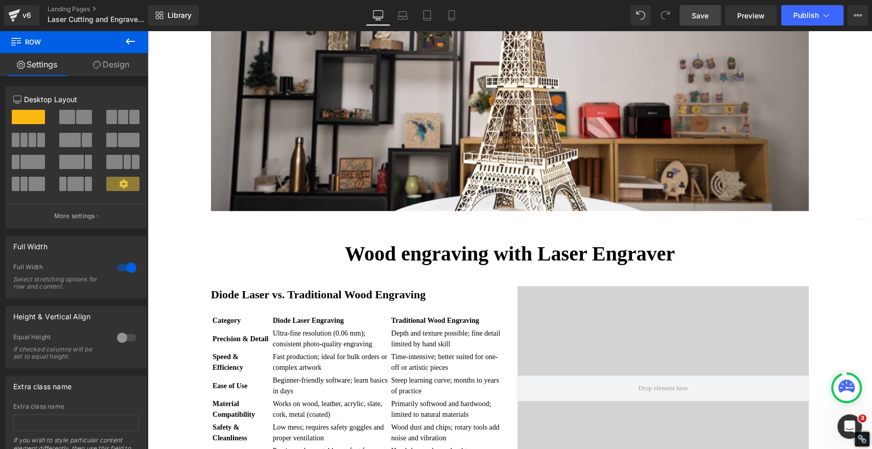
scroll to position [284, 0]
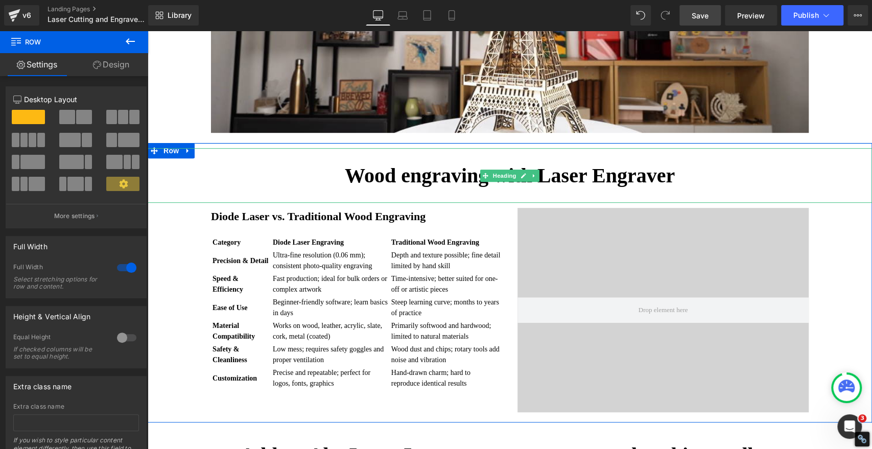
click at [399, 187] on span "Wood engraving with Laser Engraver" at bounding box center [510, 175] width 330 height 23
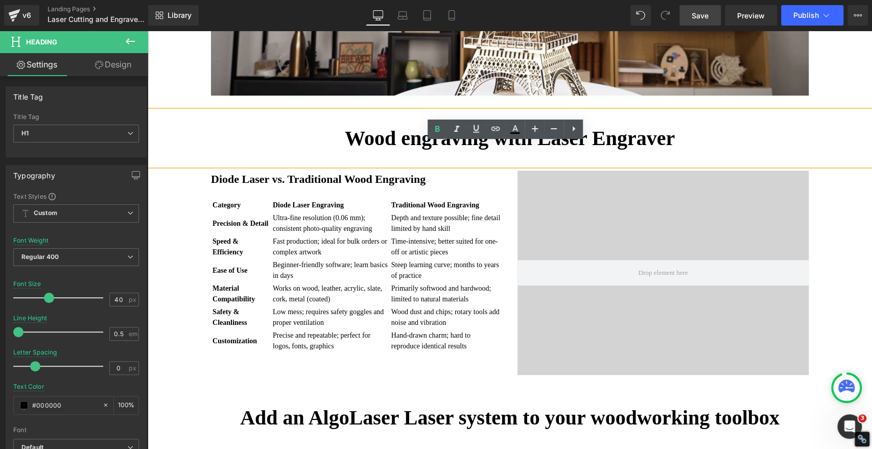
scroll to position [340, 0]
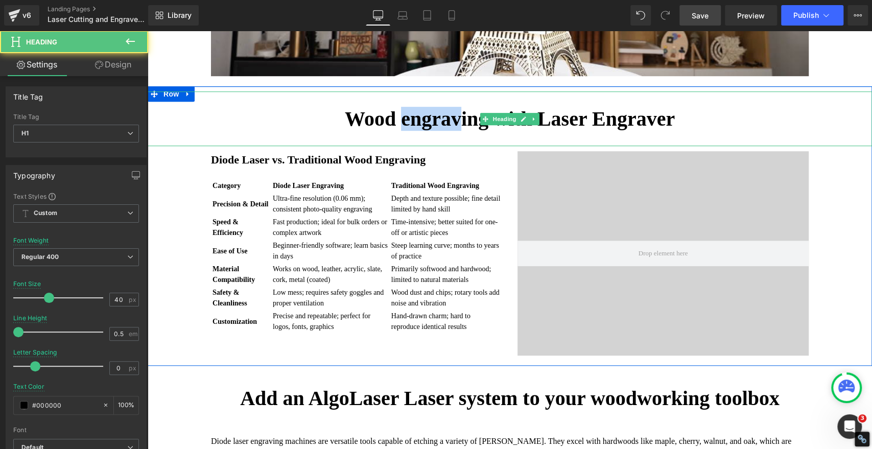
drag, startPoint x: 387, startPoint y: 138, endPoint x: 453, endPoint y: 139, distance: 65.9
click at [453, 130] on span "Wood engraving with Laser Engraver" at bounding box center [510, 118] width 330 height 23
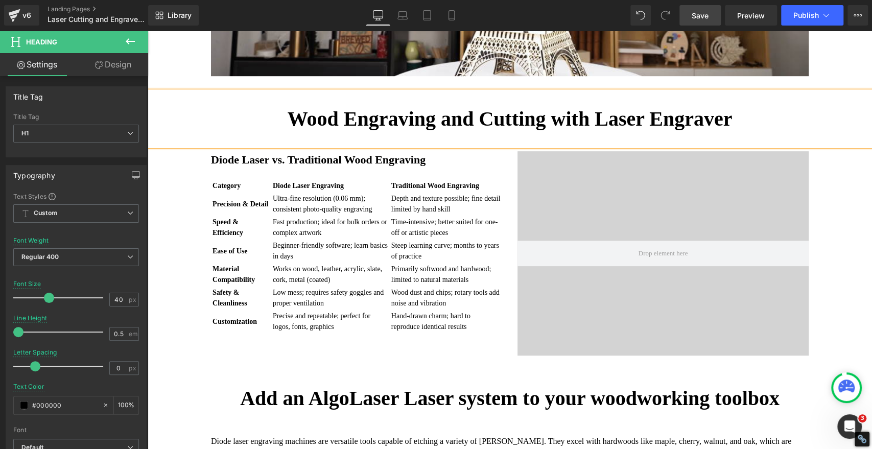
drag, startPoint x: 700, startPoint y: 11, endPoint x: 381, endPoint y: 110, distance: 334.0
click at [700, 11] on span "Save" at bounding box center [700, 15] width 17 height 11
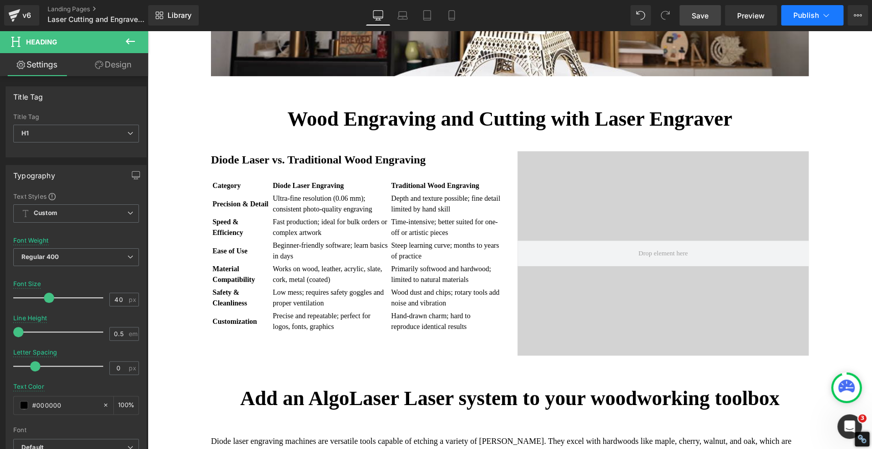
click at [805, 19] on span "Publish" at bounding box center [807, 15] width 26 height 8
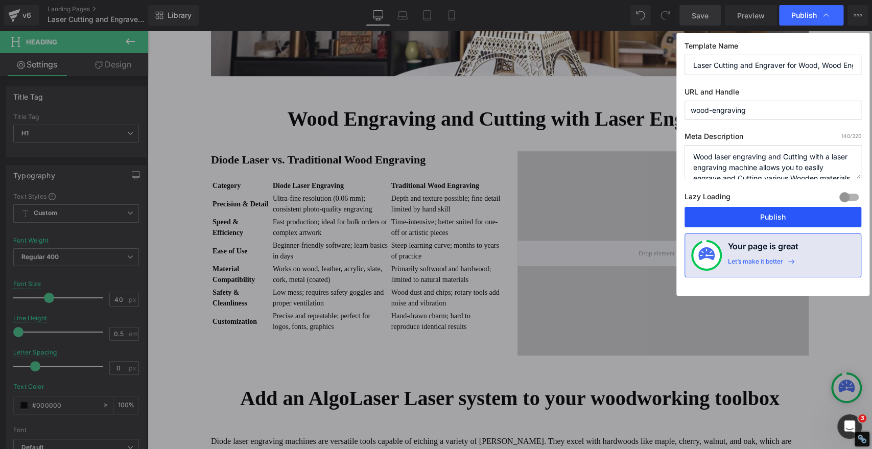
click at [786, 219] on button "Publish" at bounding box center [773, 217] width 177 height 20
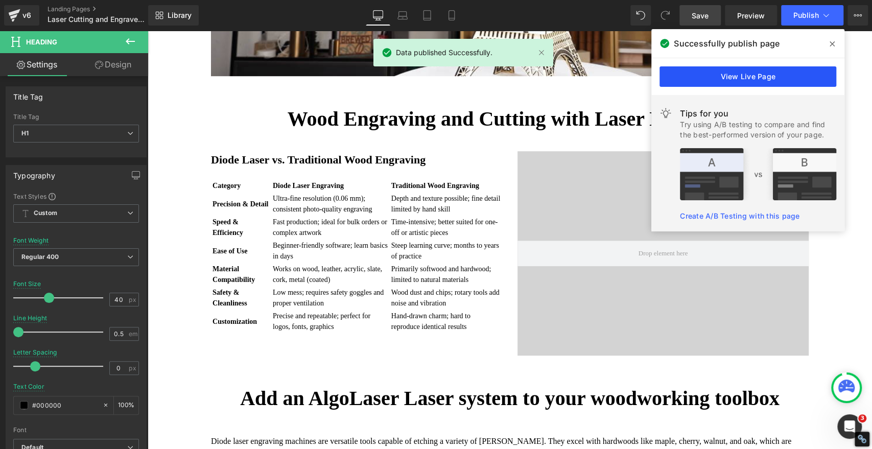
click at [799, 80] on link "View Live Page" at bounding box center [748, 76] width 177 height 20
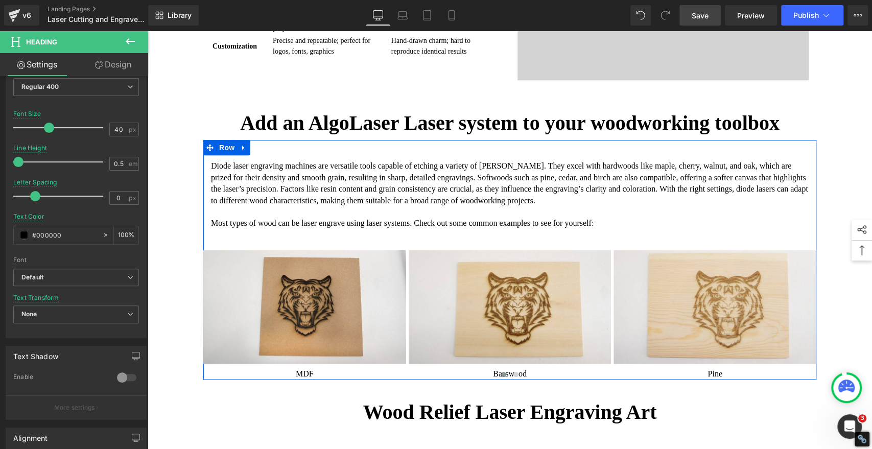
scroll to position [681, 0]
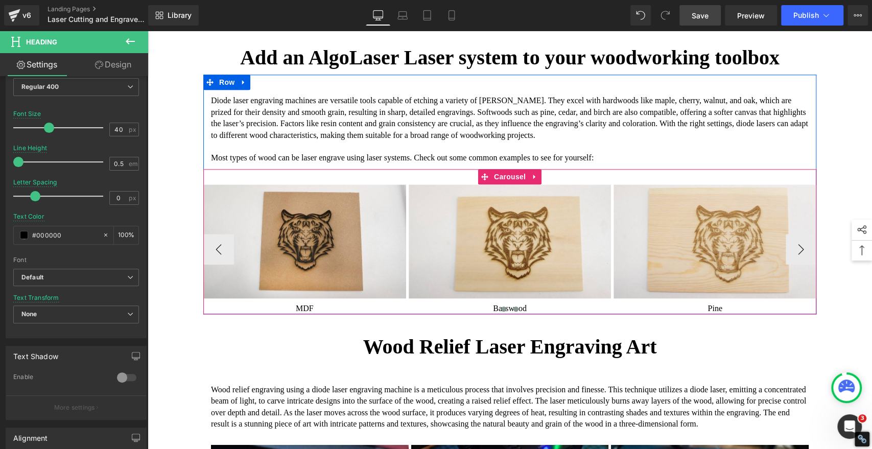
click at [514, 312] on span at bounding box center [516, 309] width 5 height 5
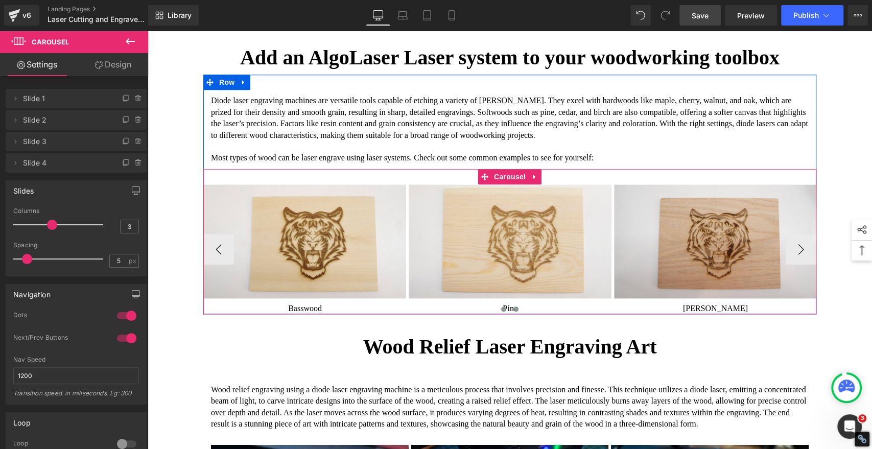
click at [501, 312] on span at bounding box center [503, 309] width 5 height 5
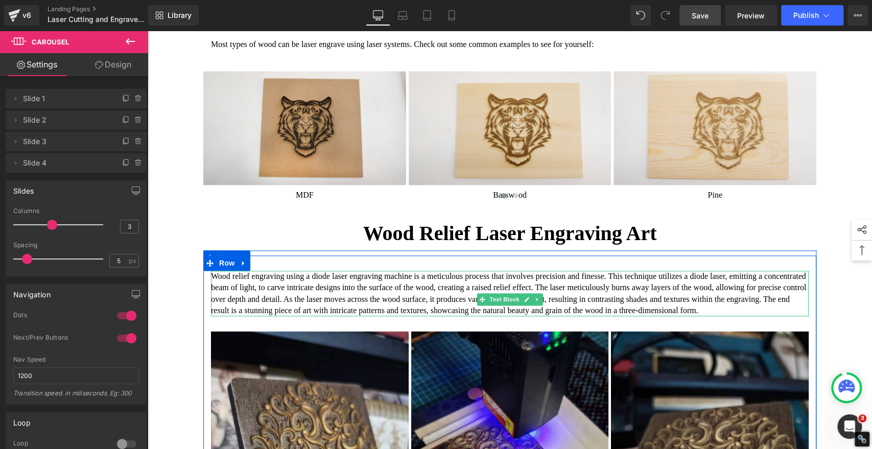
scroll to position [568, 0]
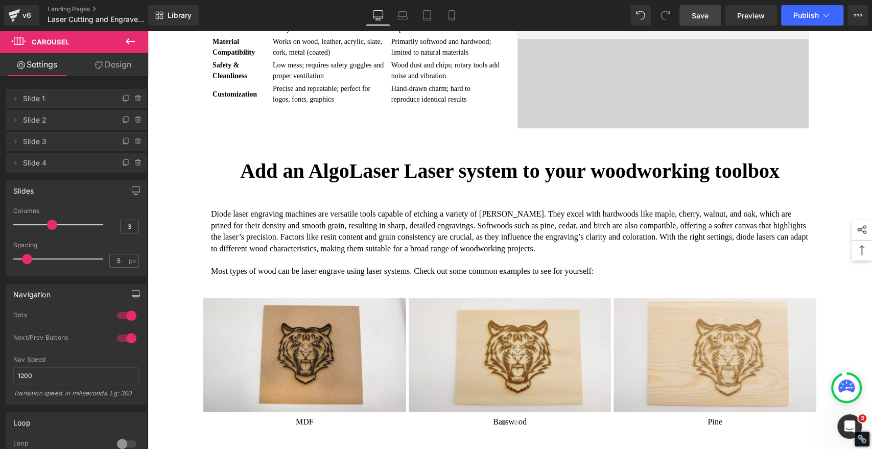
drag, startPoint x: 701, startPoint y: 11, endPoint x: 694, endPoint y: 8, distance: 8.3
click at [701, 11] on span "Save" at bounding box center [700, 15] width 17 height 11
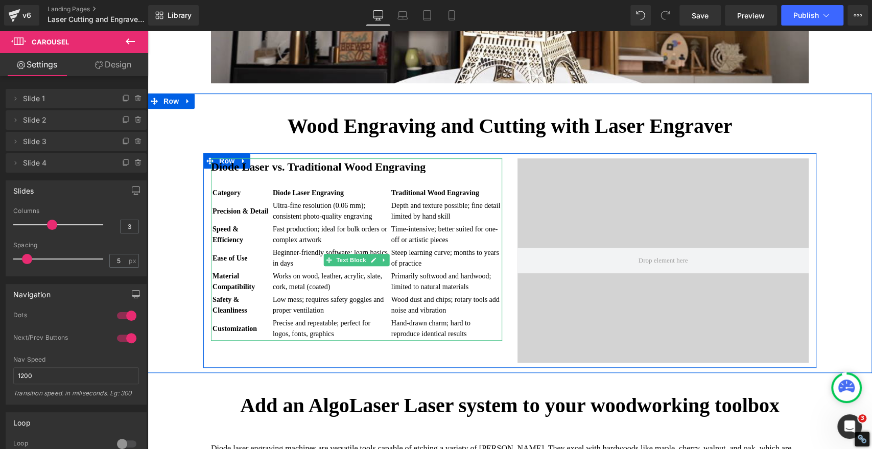
scroll to position [340, 0]
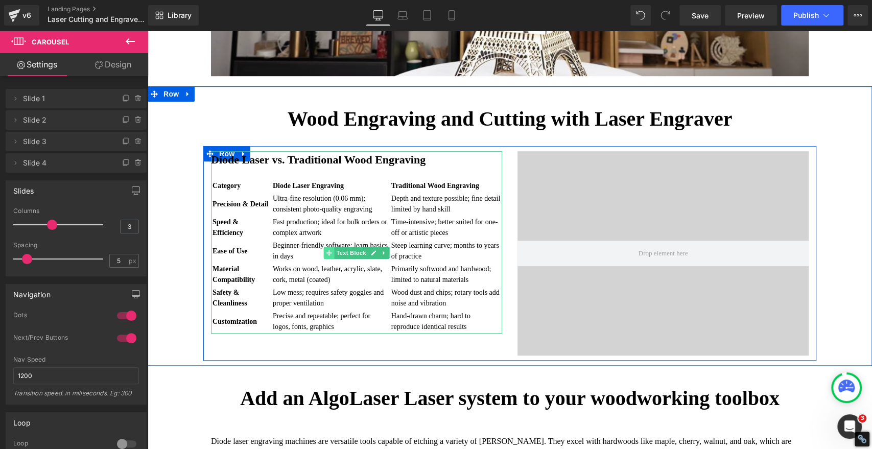
click at [326, 256] on icon at bounding box center [329, 253] width 6 height 6
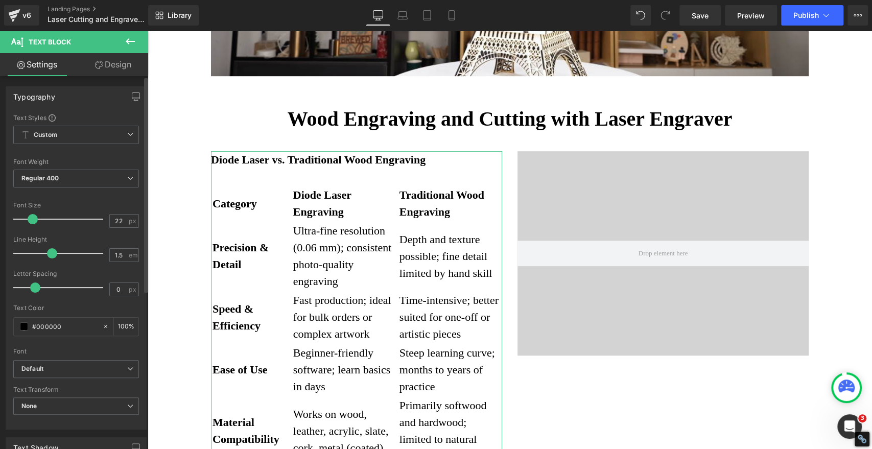
click at [49, 252] on span at bounding box center [52, 253] width 10 height 10
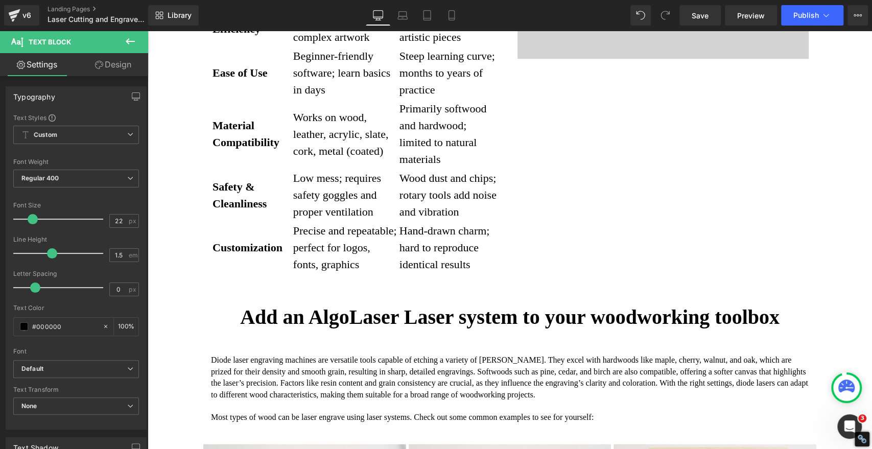
scroll to position [568, 0]
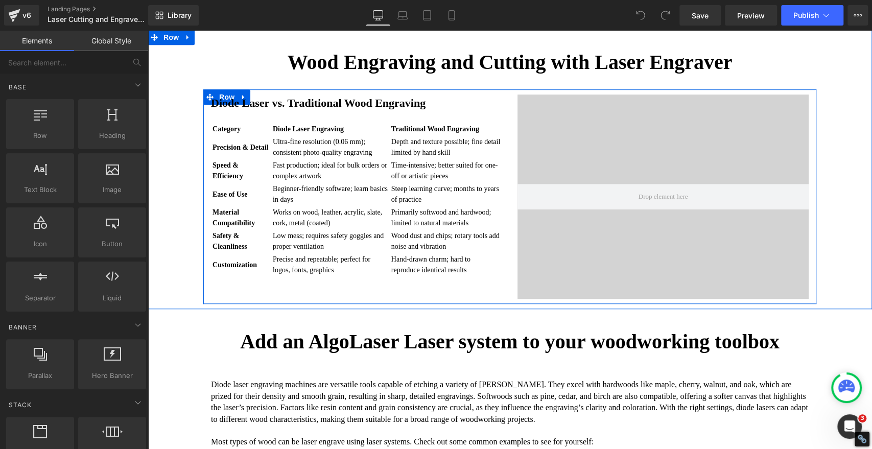
scroll to position [568, 0]
